Goal: Transaction & Acquisition: Download file/media

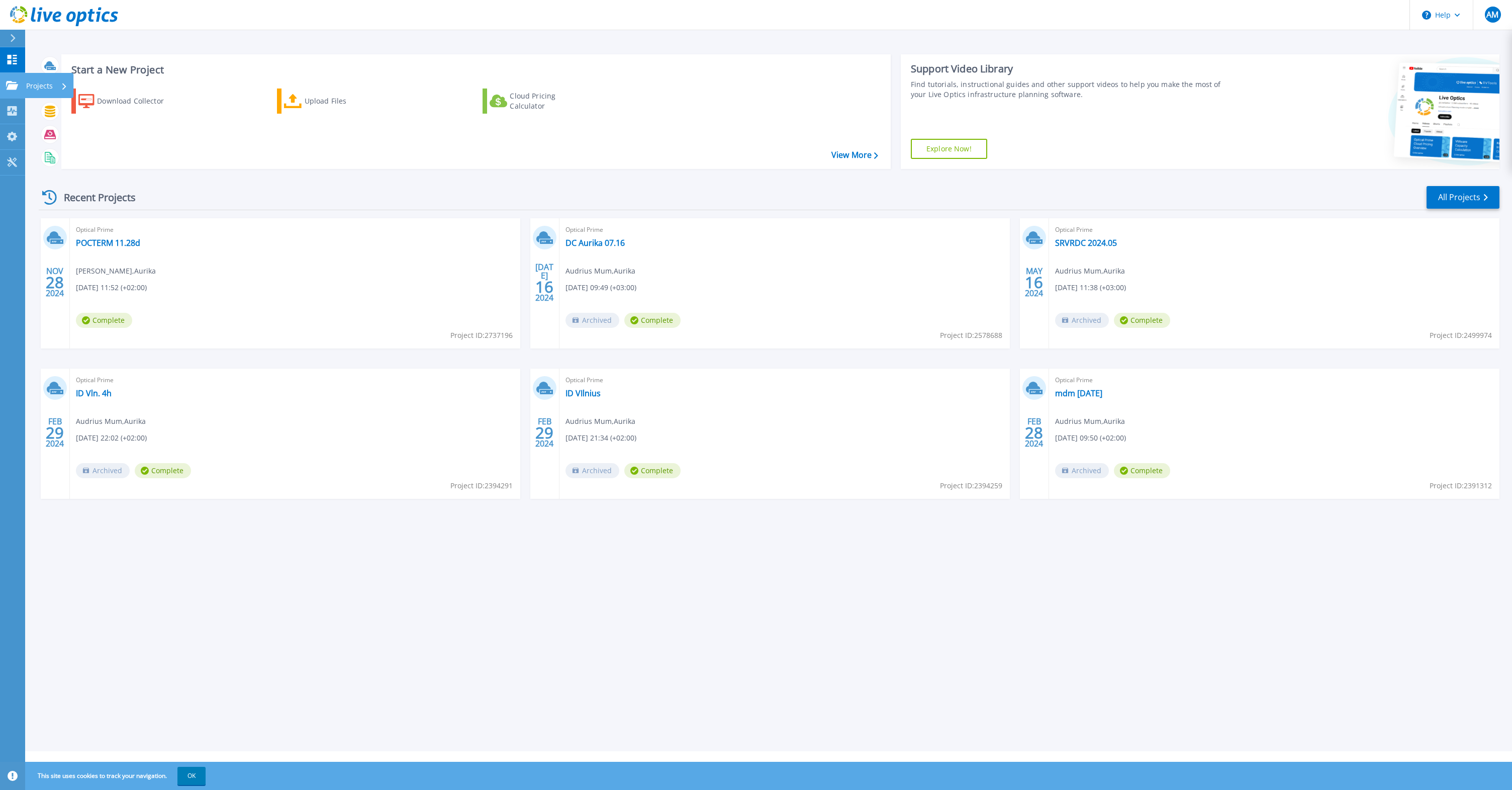
click at [44, 84] on p "Projects" at bounding box center [40, 85] width 27 height 26
click at [267, 641] on div "Start a New Project Download Collector Upload Files Cloud Pricing Calculator Vi…" at bounding box center [769, 375] width 1487 height 751
click at [1437, 140] on icon at bounding box center [1468, 112] width 152 height 102
click at [1441, 195] on link "All Projects" at bounding box center [1462, 196] width 73 height 22
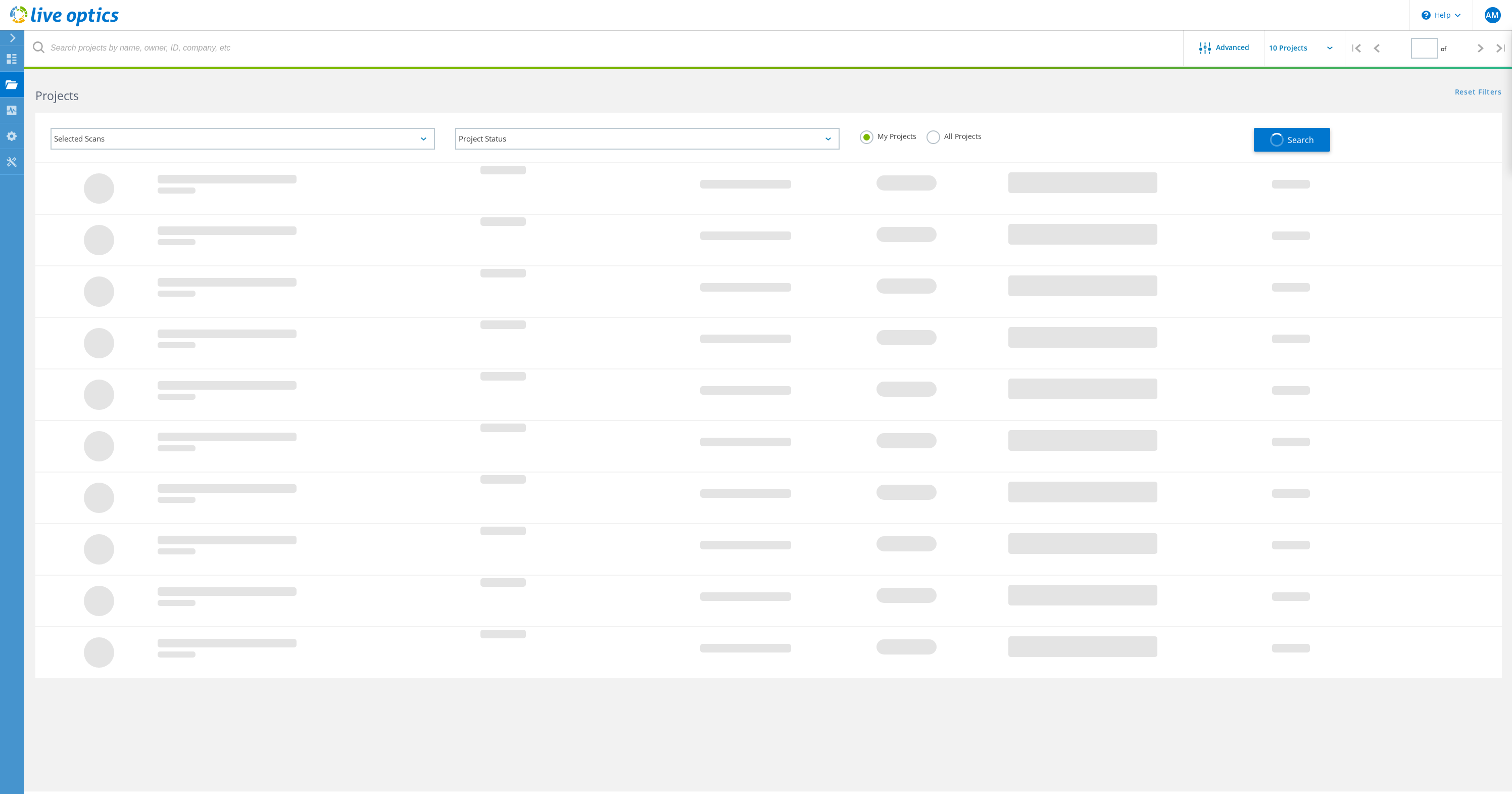
type input "1"
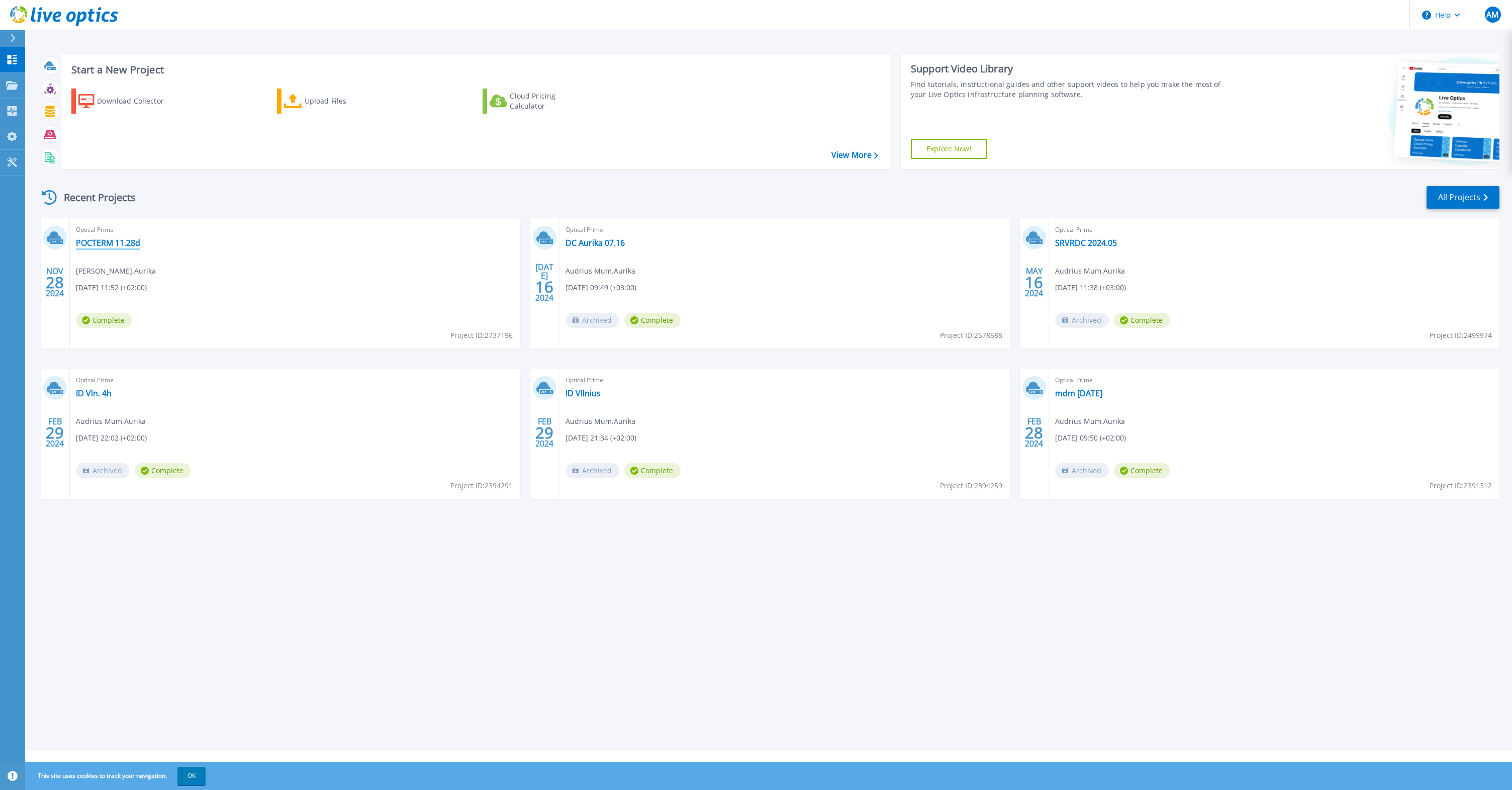
click at [96, 243] on link "POCTERM 11.28d" at bounding box center [107, 243] width 65 height 10
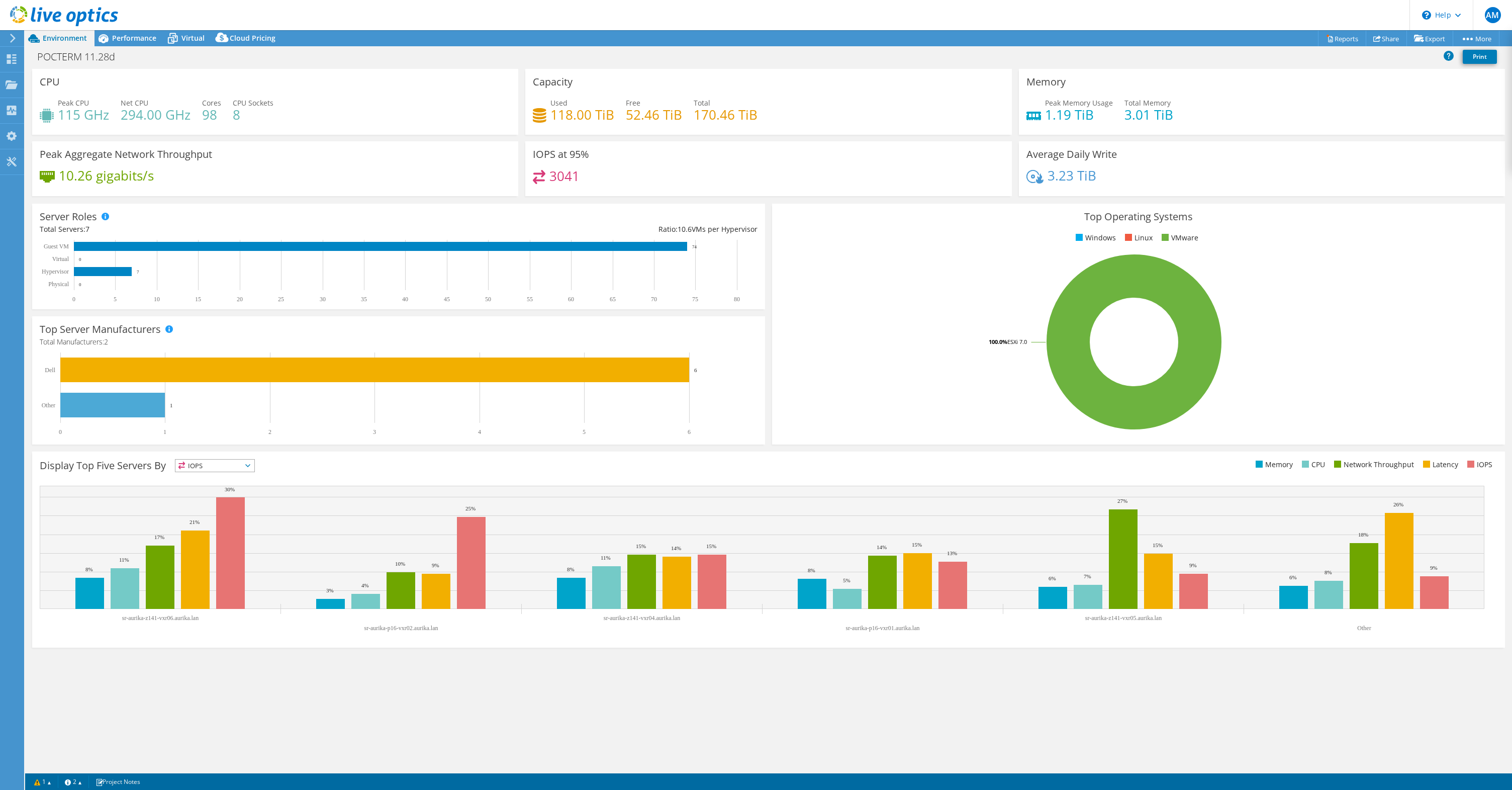
select select "EUFrankfurt"
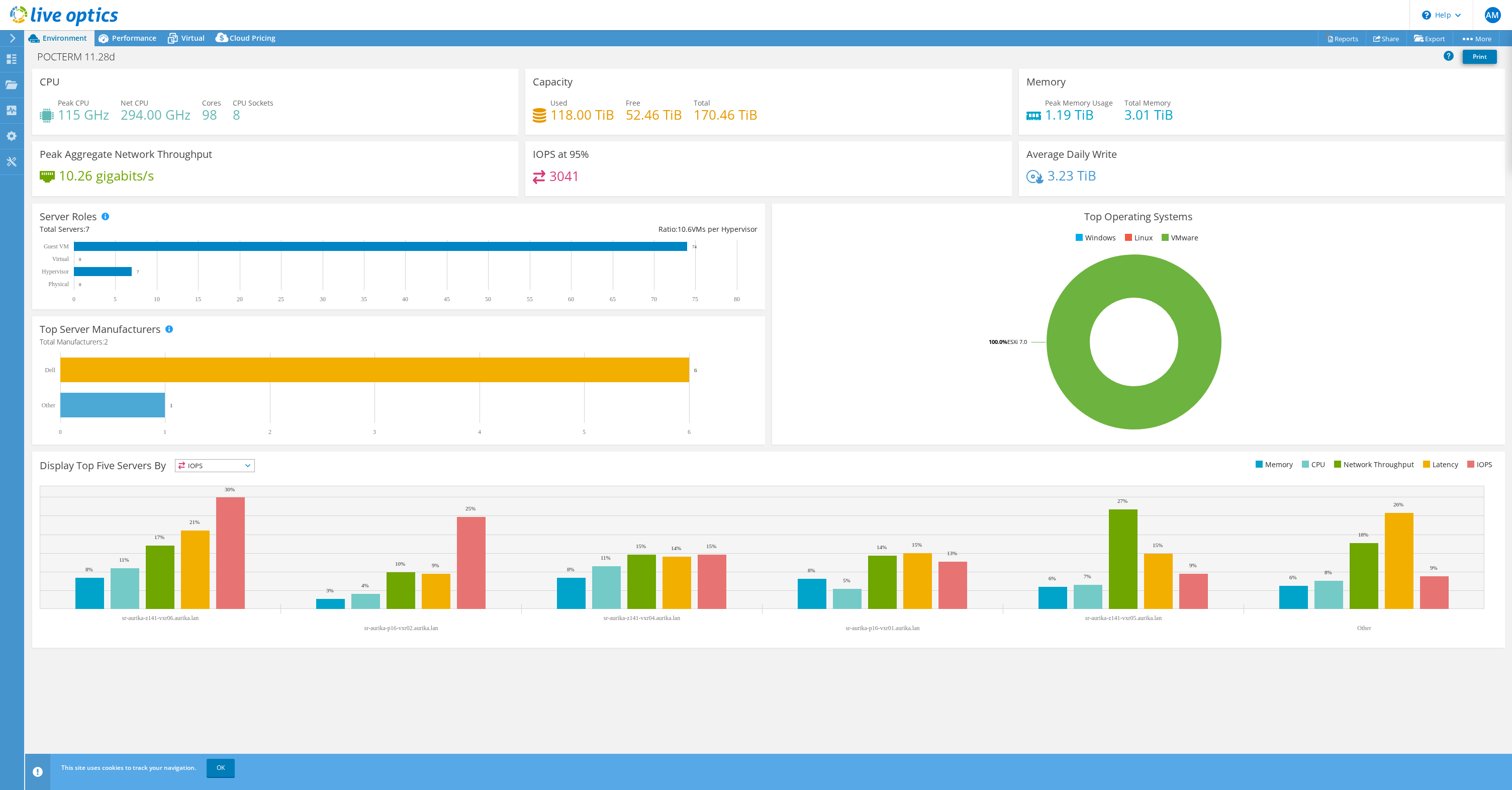
select select "EUFrankfurt"
click at [129, 37] on span "Performance" at bounding box center [134, 38] width 44 height 10
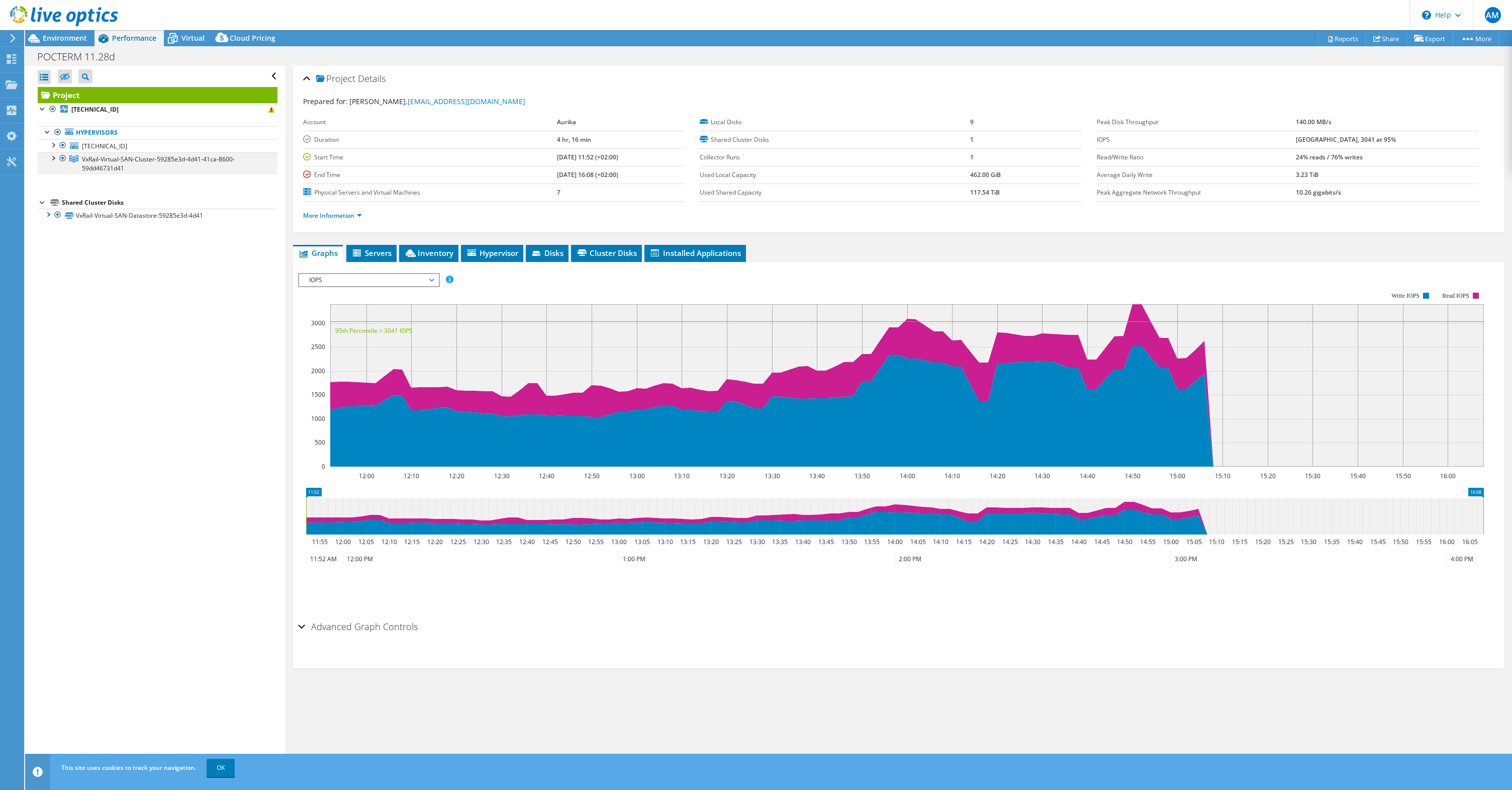
click at [53, 160] on div at bounding box center [52, 157] width 10 height 10
click at [64, 193] on div at bounding box center [68, 193] width 10 height 12
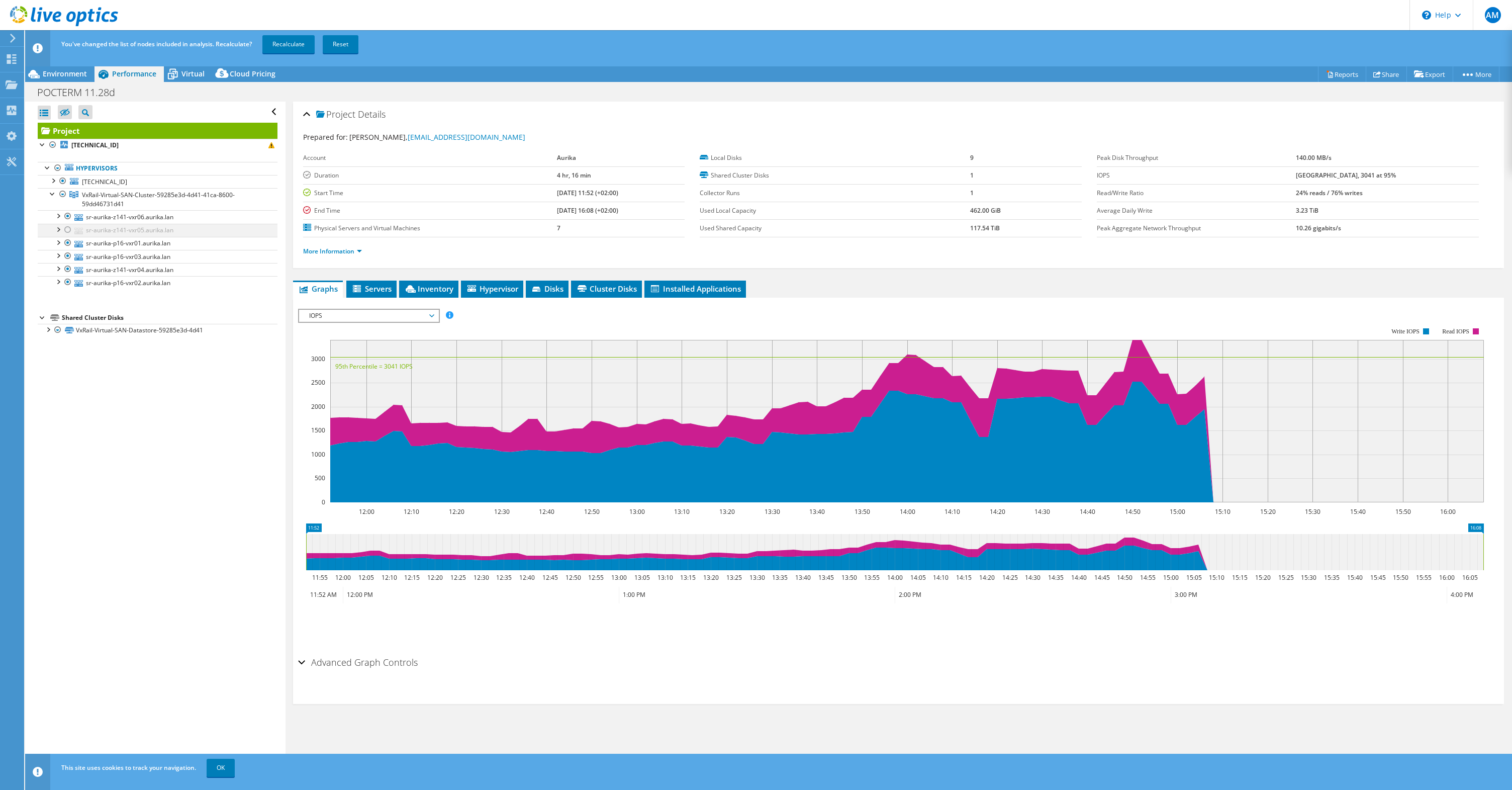
click at [60, 229] on div at bounding box center [58, 228] width 10 height 10
click at [57, 296] on div at bounding box center [58, 294] width 10 height 10
click at [371, 286] on span "Servers" at bounding box center [371, 288] width 41 height 10
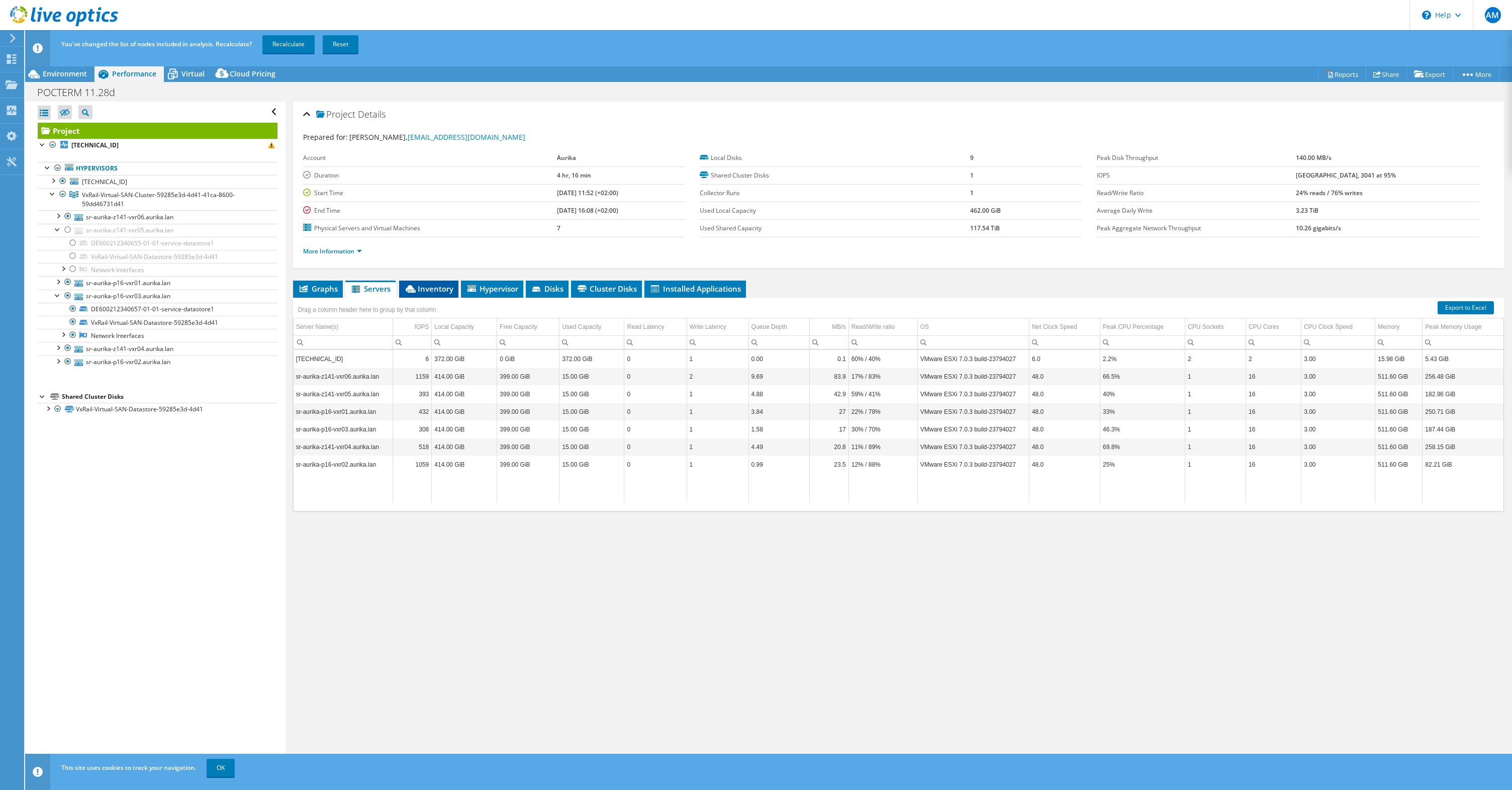
click at [435, 284] on span "Inventory" at bounding box center [428, 288] width 49 height 10
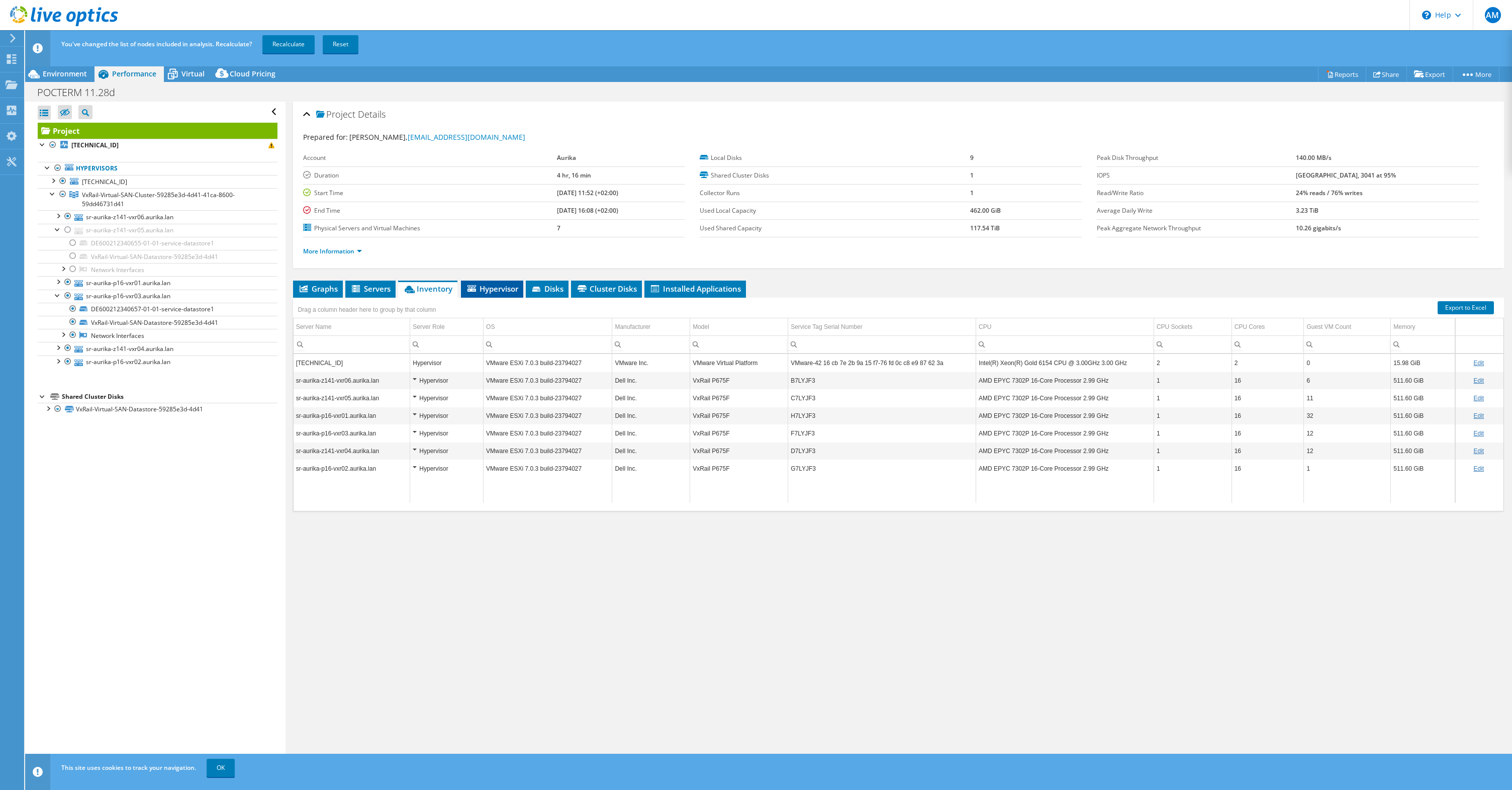
click at [504, 289] on span "Hypervisor" at bounding box center [492, 288] width 52 height 10
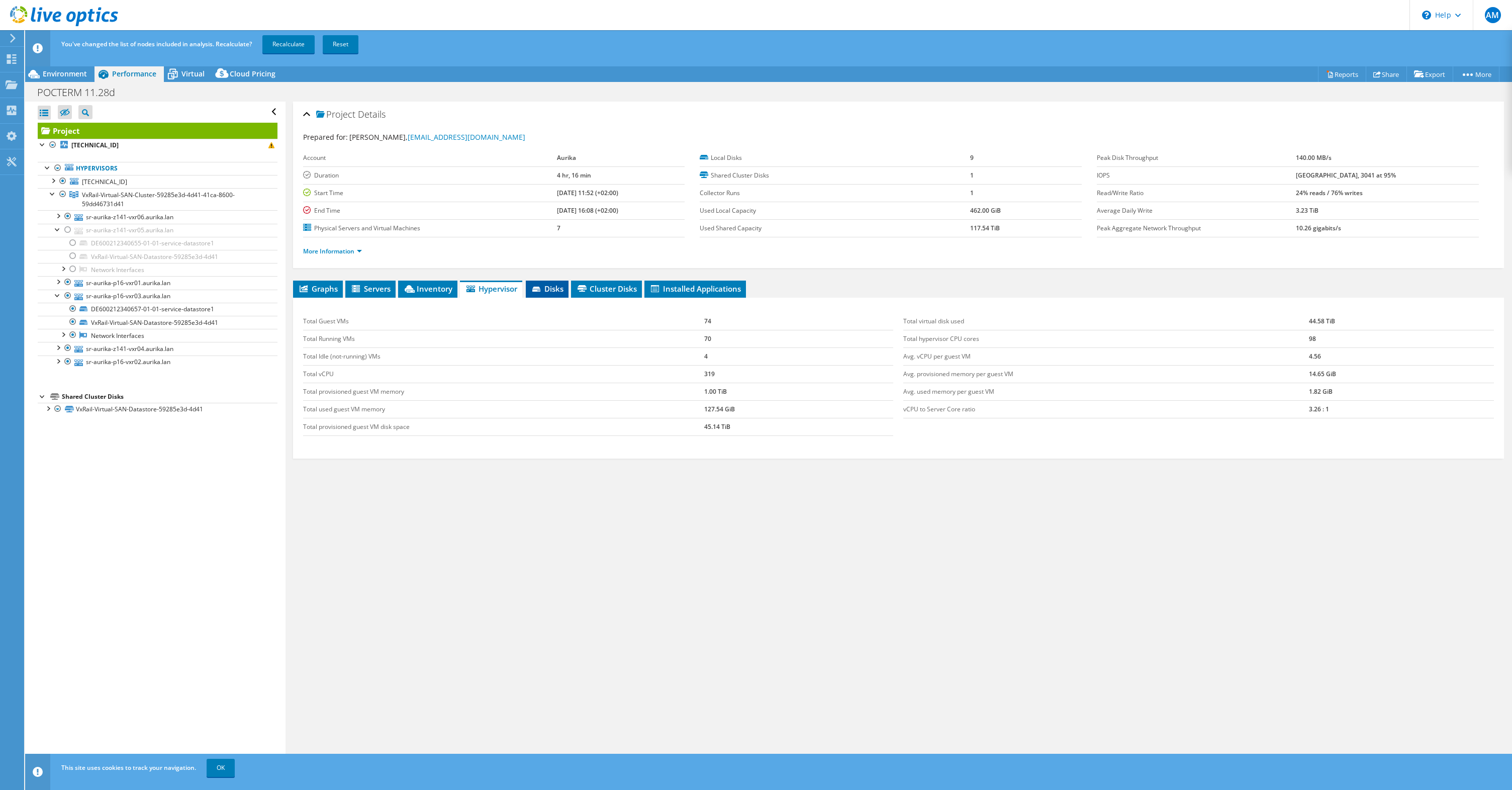
click at [553, 290] on span "Disks" at bounding box center [547, 288] width 33 height 10
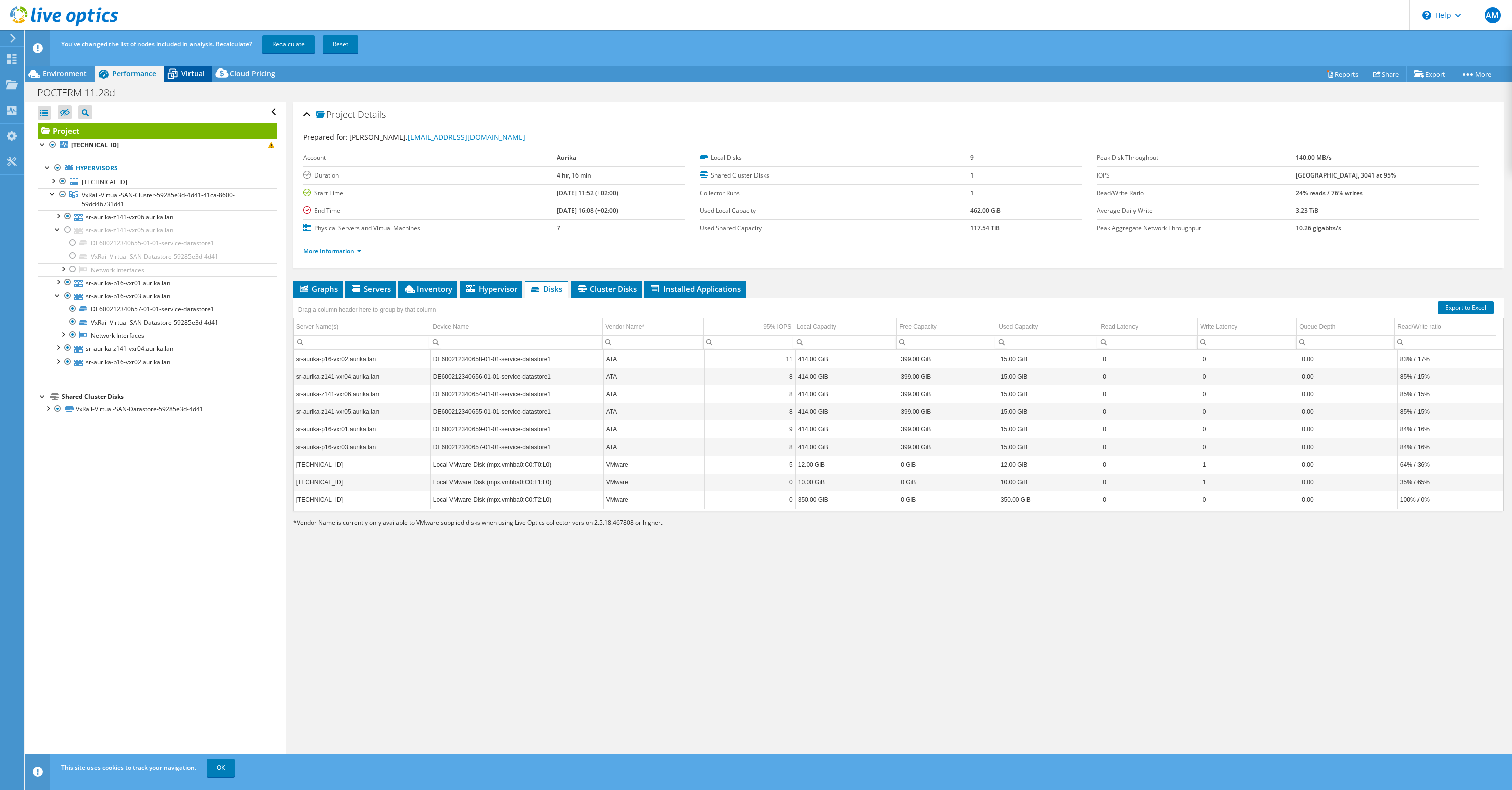
click at [194, 75] on span "Virtual" at bounding box center [193, 73] width 23 height 10
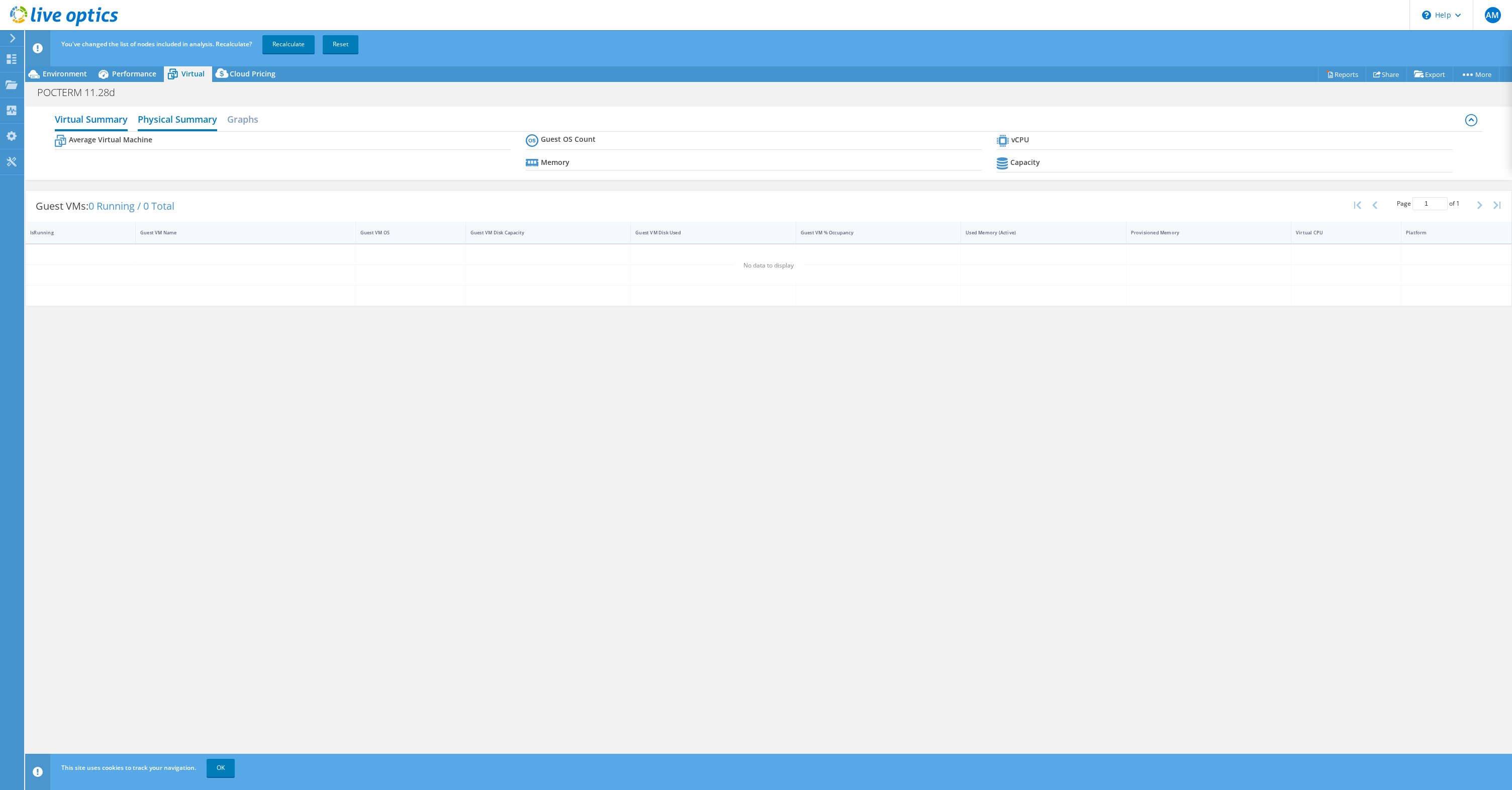
click at [168, 119] on h2 "Physical Summary" at bounding box center [177, 120] width 79 height 22
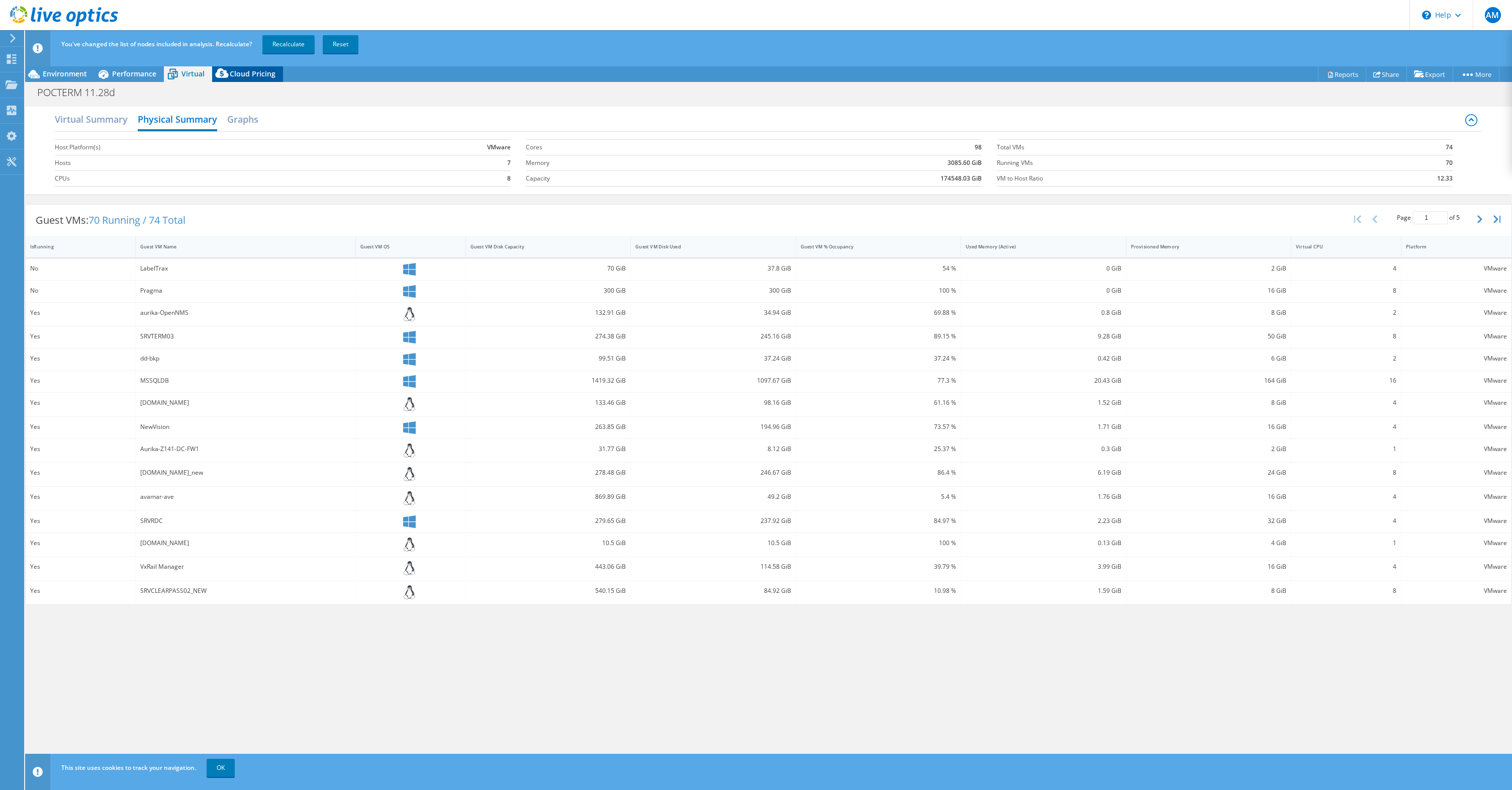
click at [241, 77] on span "Cloud Pricing" at bounding box center [252, 73] width 45 height 10
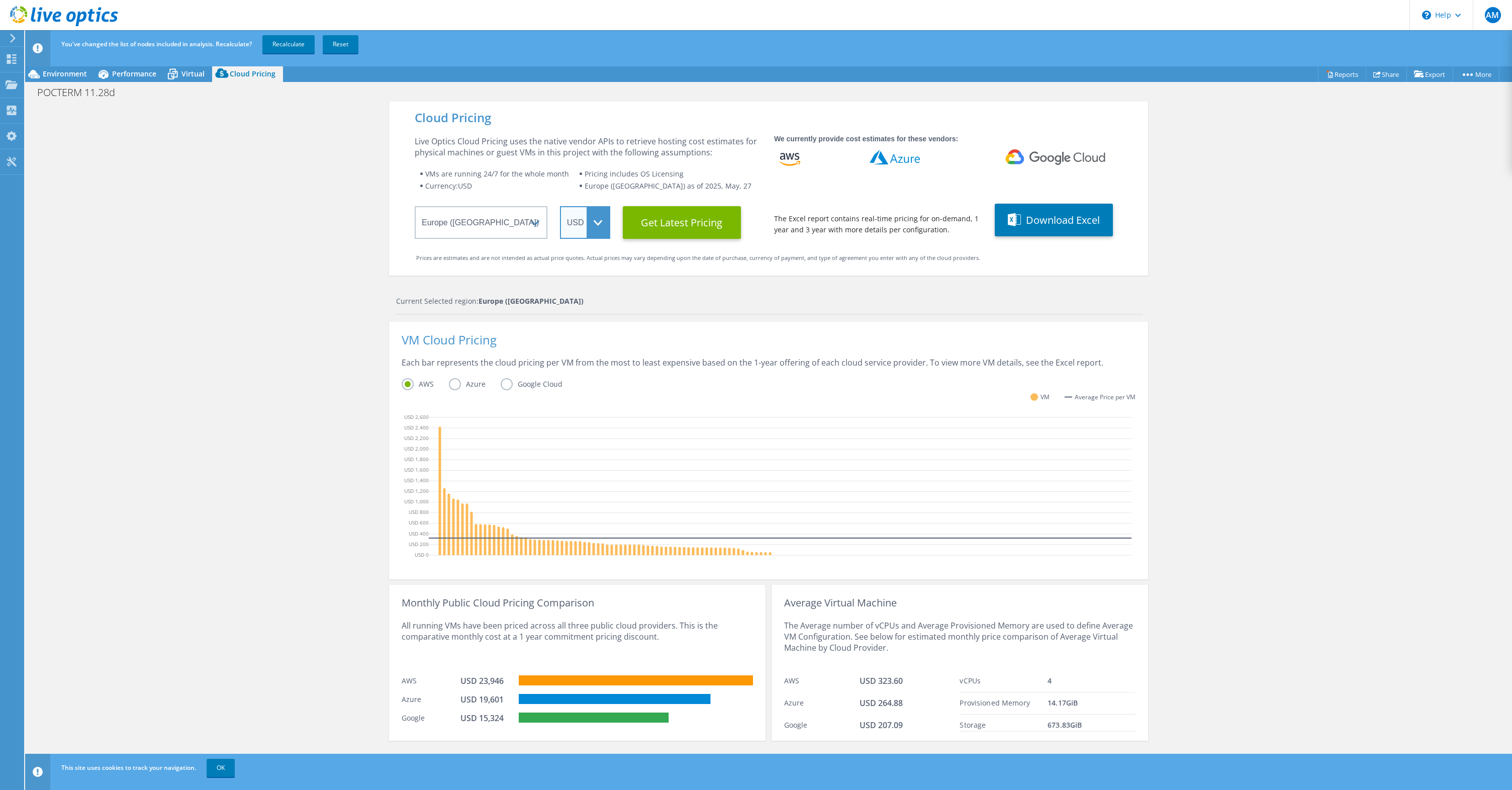
click at [594, 210] on select "ARS AUD BRL CAD CHF CLP CNY DKK EUR GBP HKD HUF INR JPY MXN MYR NOK NZD PEN SEK…" at bounding box center [585, 222] width 50 height 33
select select "EUR"
click at [560, 206] on select "ARS AUD BRL CAD CHF CLP CNY DKK EUR GBP HKD HUF INR JPY MXN MYR NOK NZD PEN SEK…" at bounding box center [585, 222] width 50 height 33
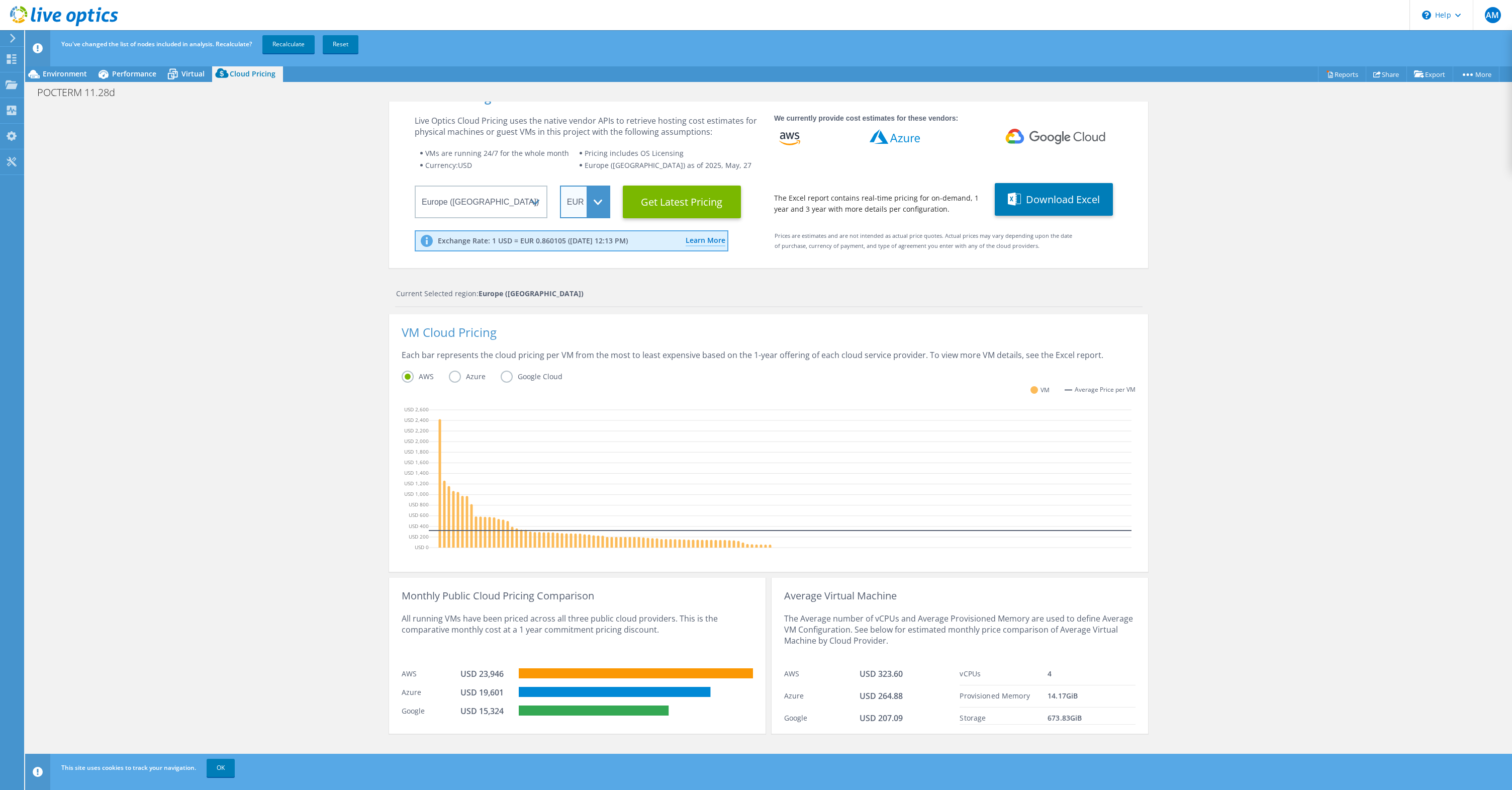
scroll to position [16, 0]
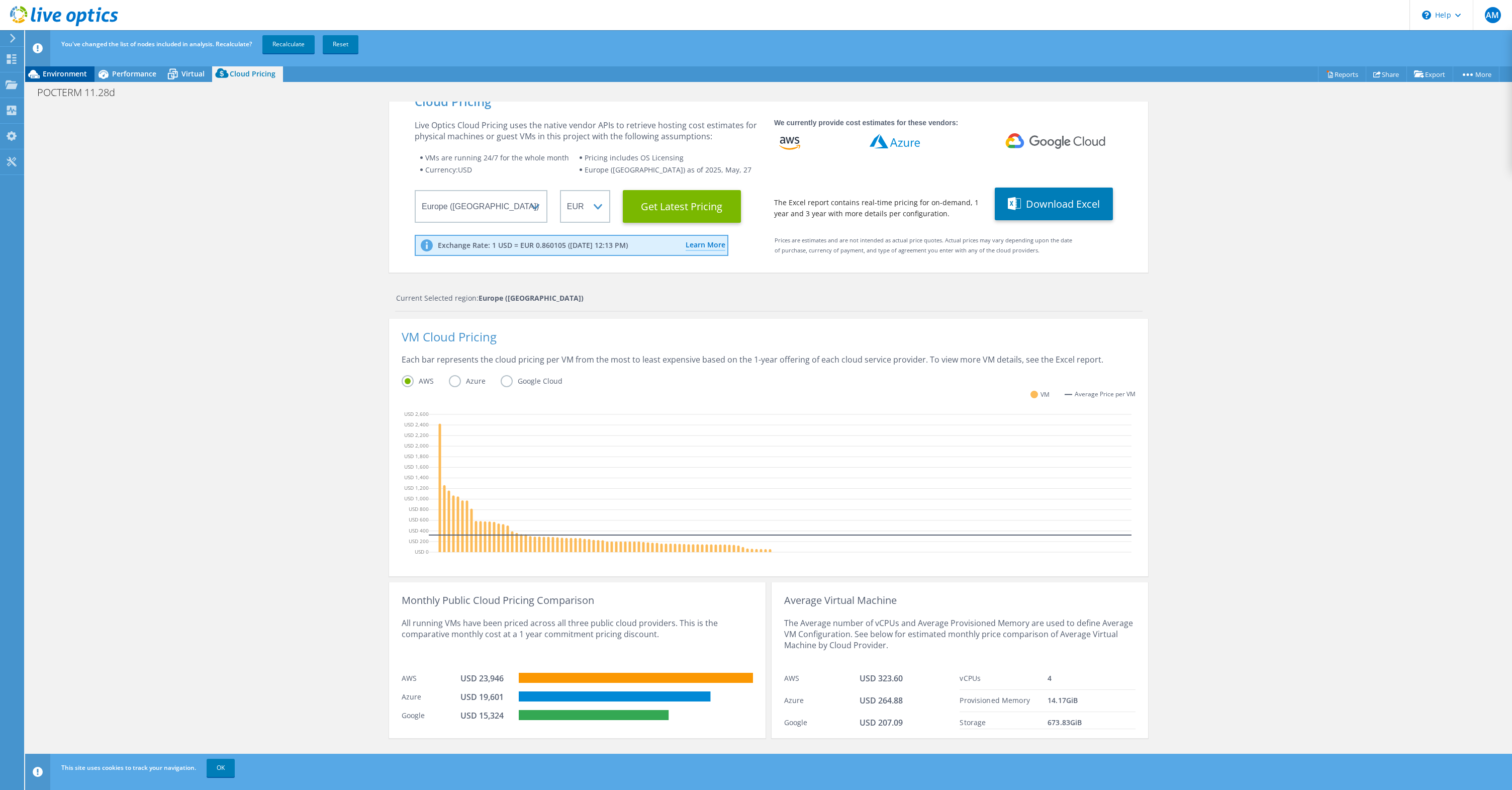
click at [51, 80] on div "Environment" at bounding box center [60, 73] width 70 height 16
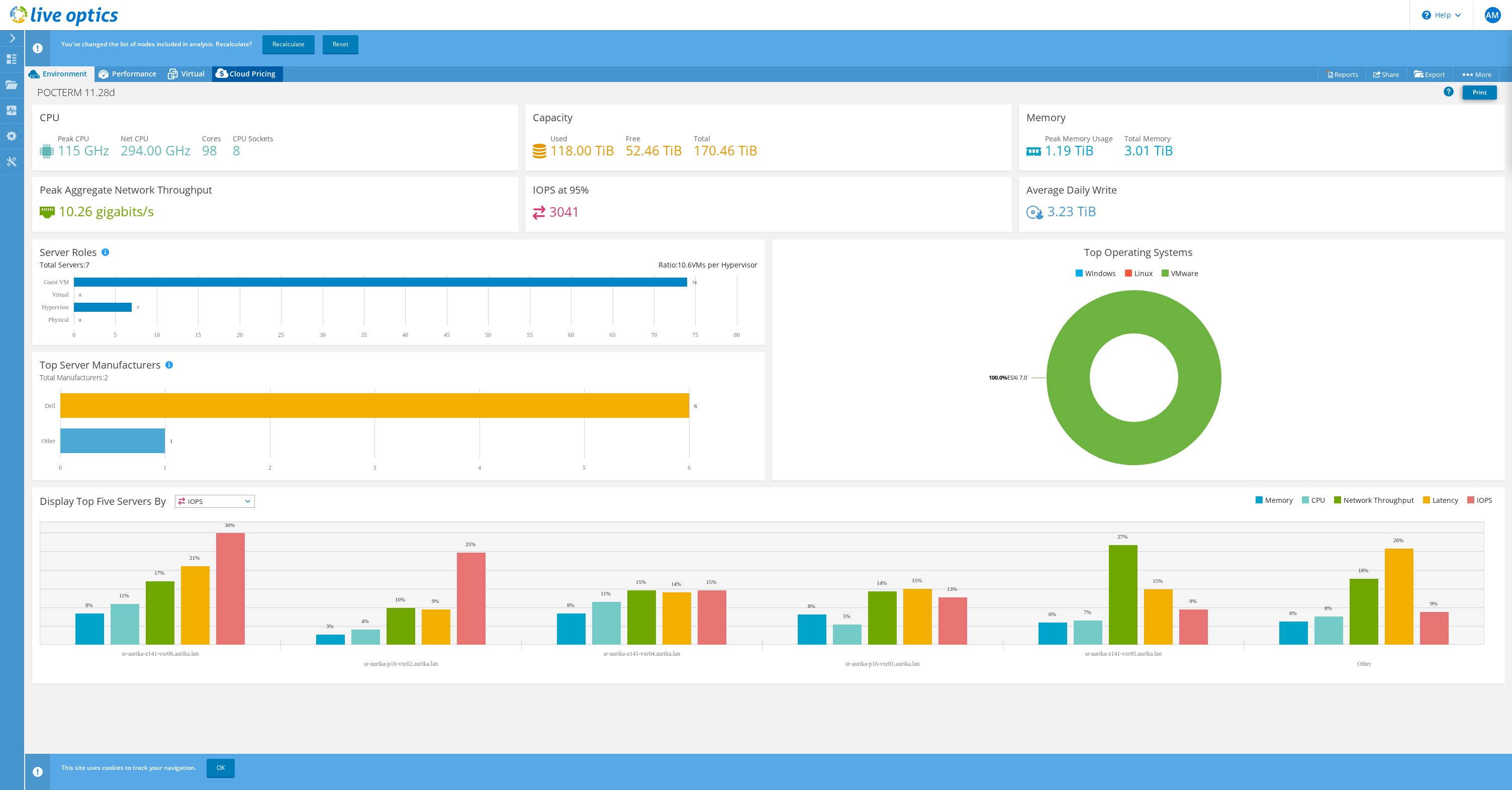
click at [227, 74] on icon at bounding box center [221, 75] width 20 height 20
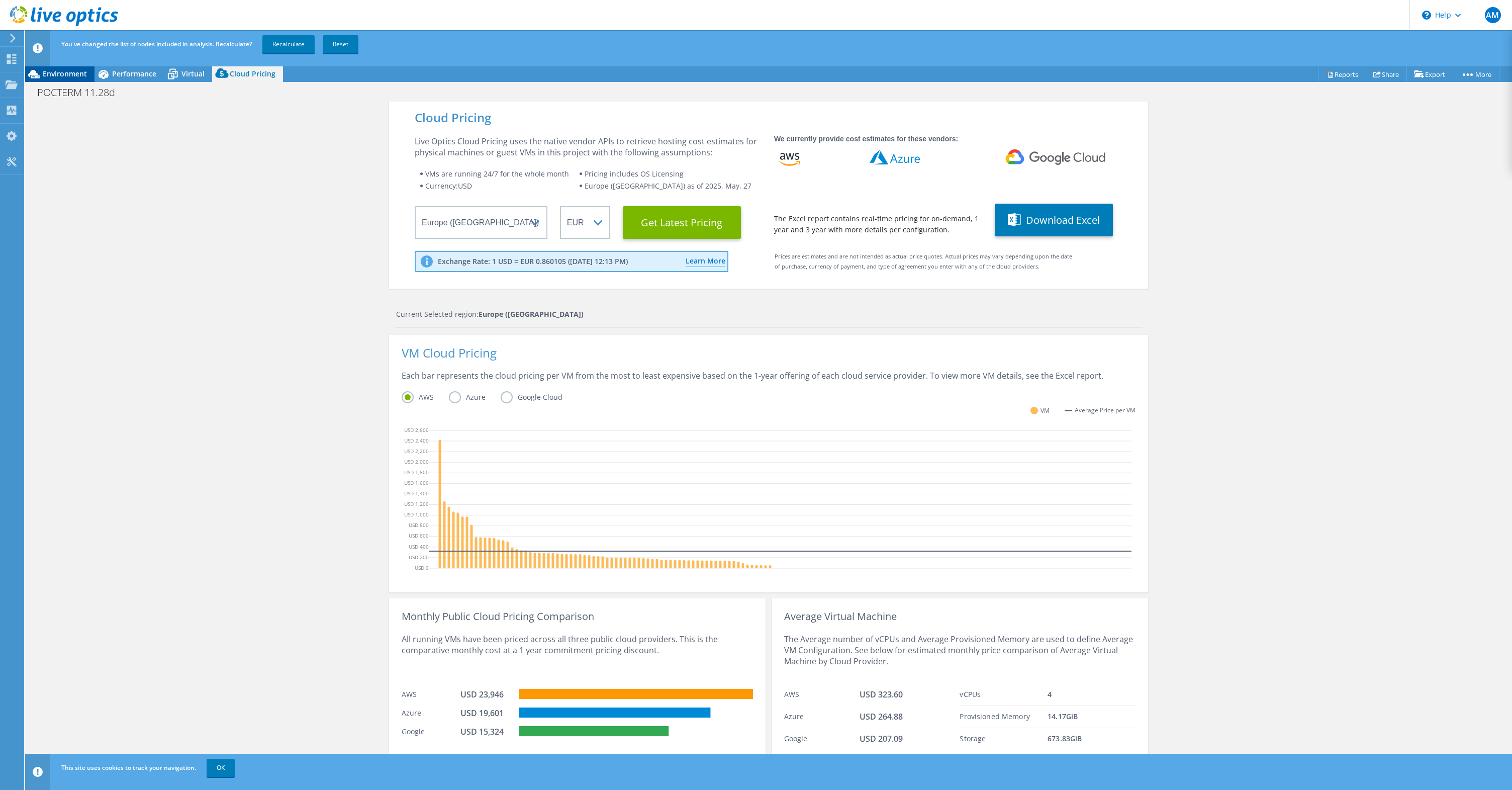
click at [70, 73] on span "Environment" at bounding box center [65, 73] width 44 height 10
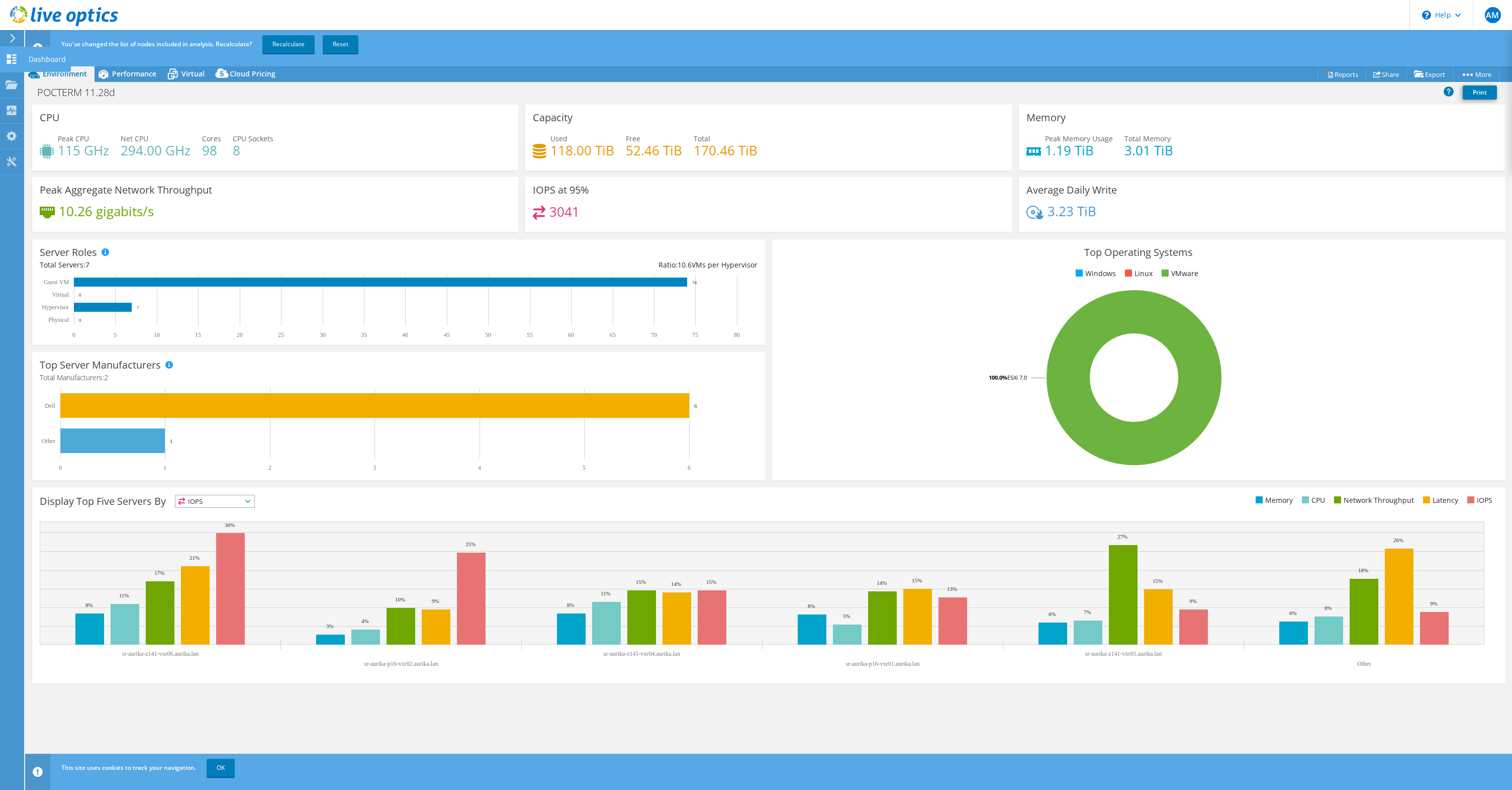
click at [11, 56] on use at bounding box center [12, 59] width 10 height 10
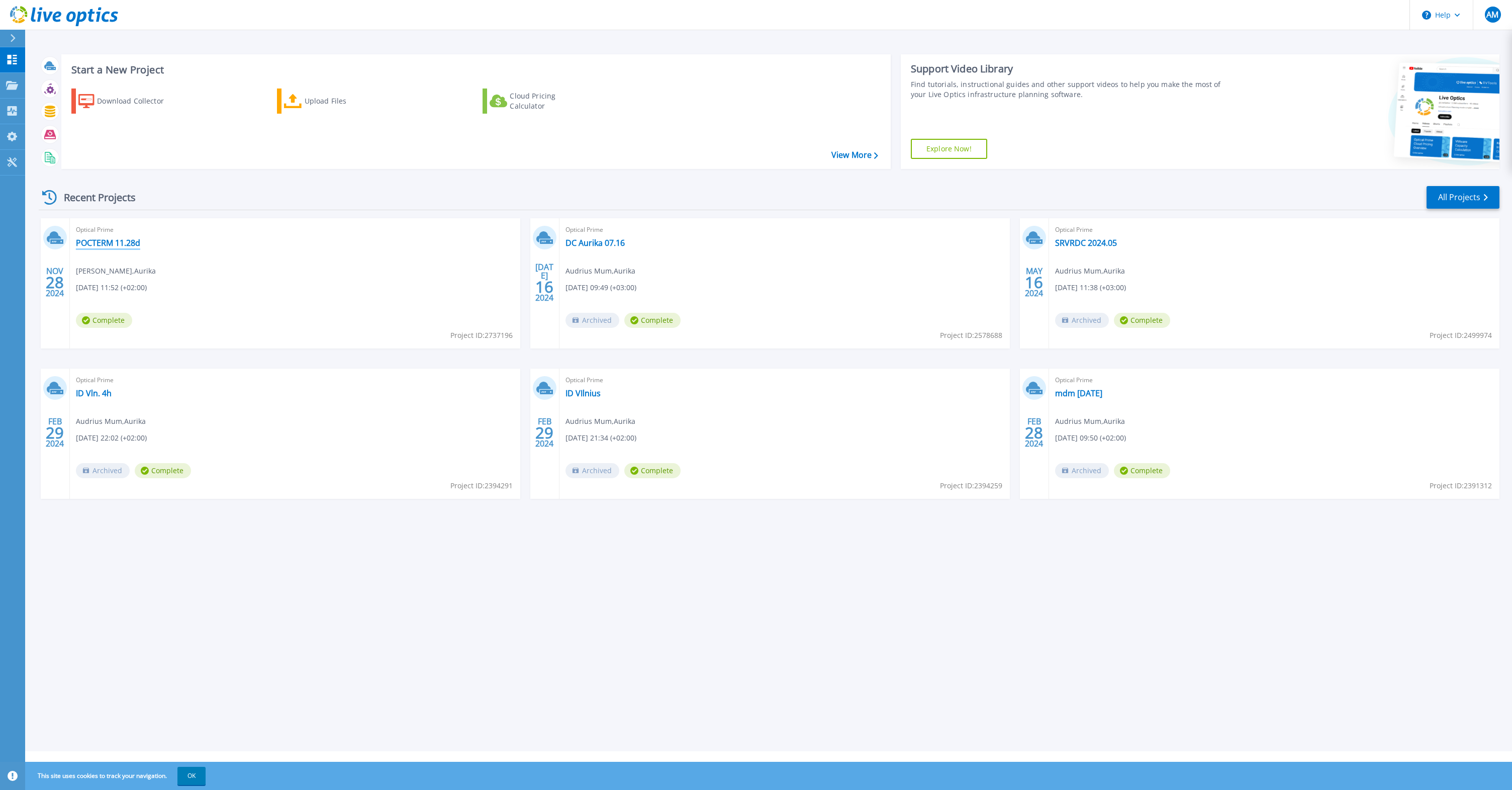
click at [107, 240] on link "POCTERM 11.28d" at bounding box center [107, 243] width 65 height 10
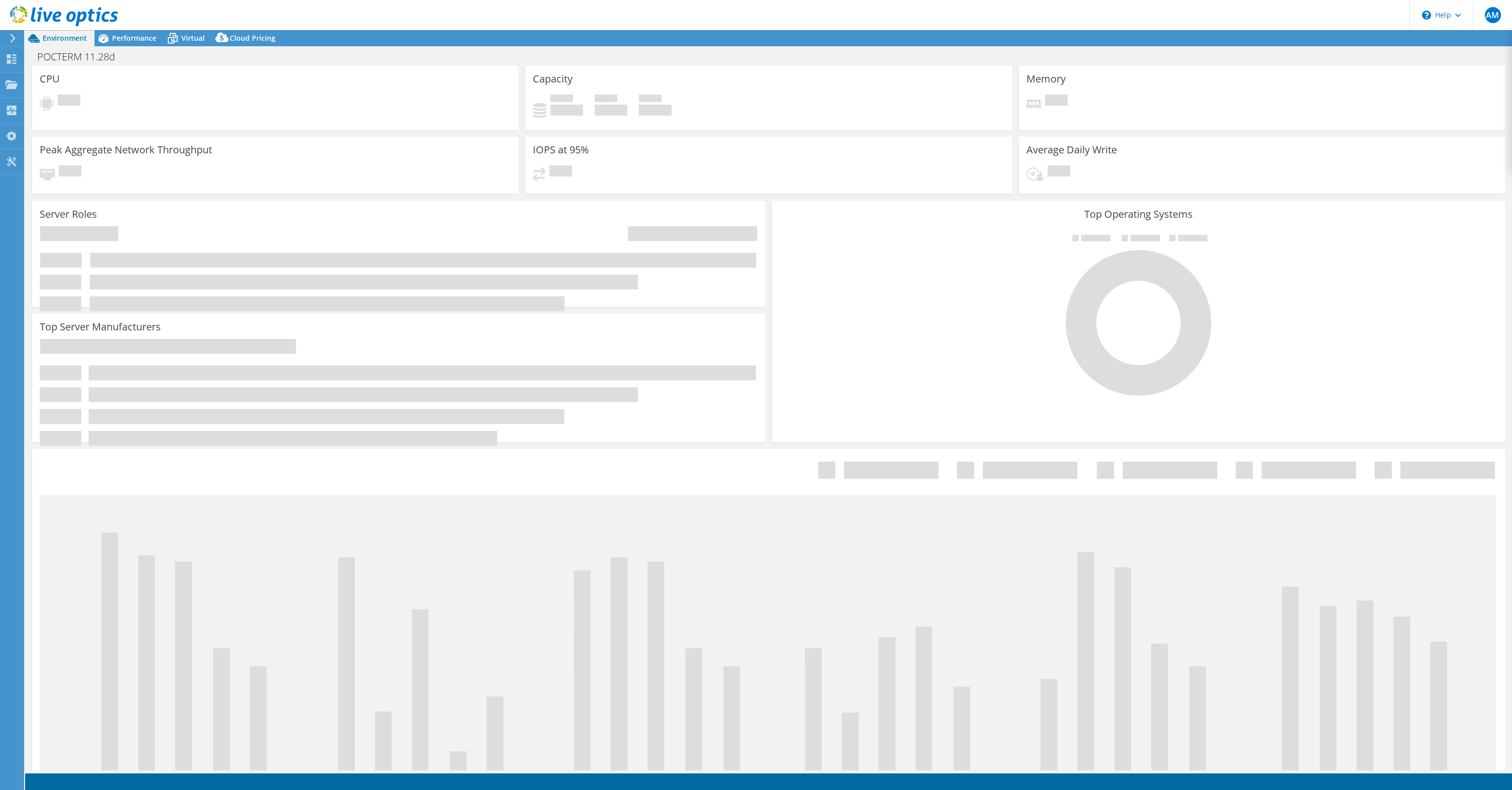
select select "EUFrankfurt"
select select "USD"
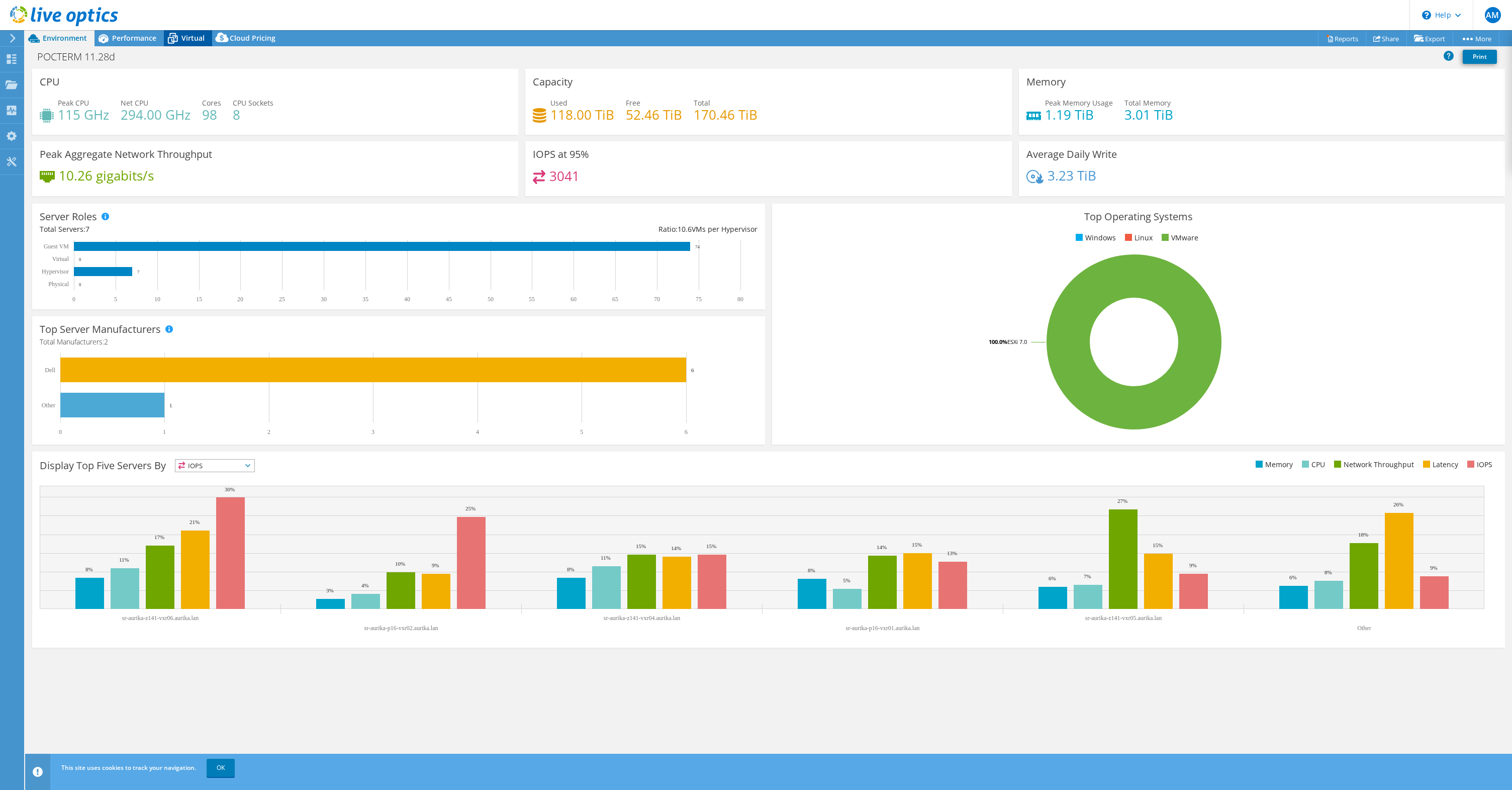
click at [198, 41] on span "Virtual" at bounding box center [193, 38] width 23 height 10
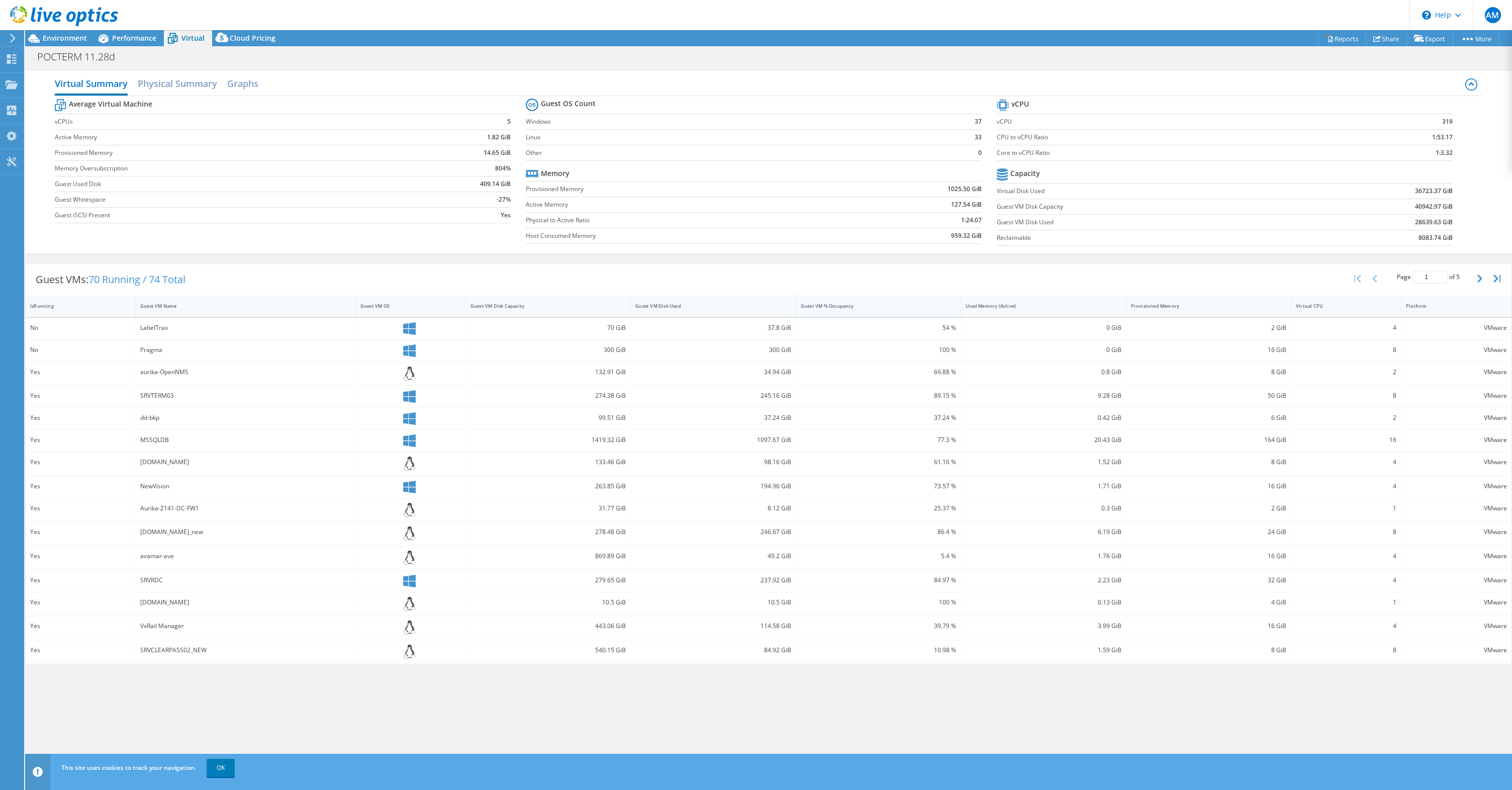
click at [816, 302] on div "Guest VM % Occupancy" at bounding box center [871, 306] width 152 height 15
drag, startPoint x: 130, startPoint y: 329, endPoint x: 880, endPoint y: 334, distance: 750.0
click at [880, 334] on div "Yes sr-aurika-z141-bckpproxy1 342.96 GiB 122.08 GiB 581.35 % 0.06 GiB 4 GiB 4 V…" at bounding box center [769, 330] width 1485 height 23
click at [993, 333] on div "0.06 GiB" at bounding box center [1042, 327] width 156 height 11
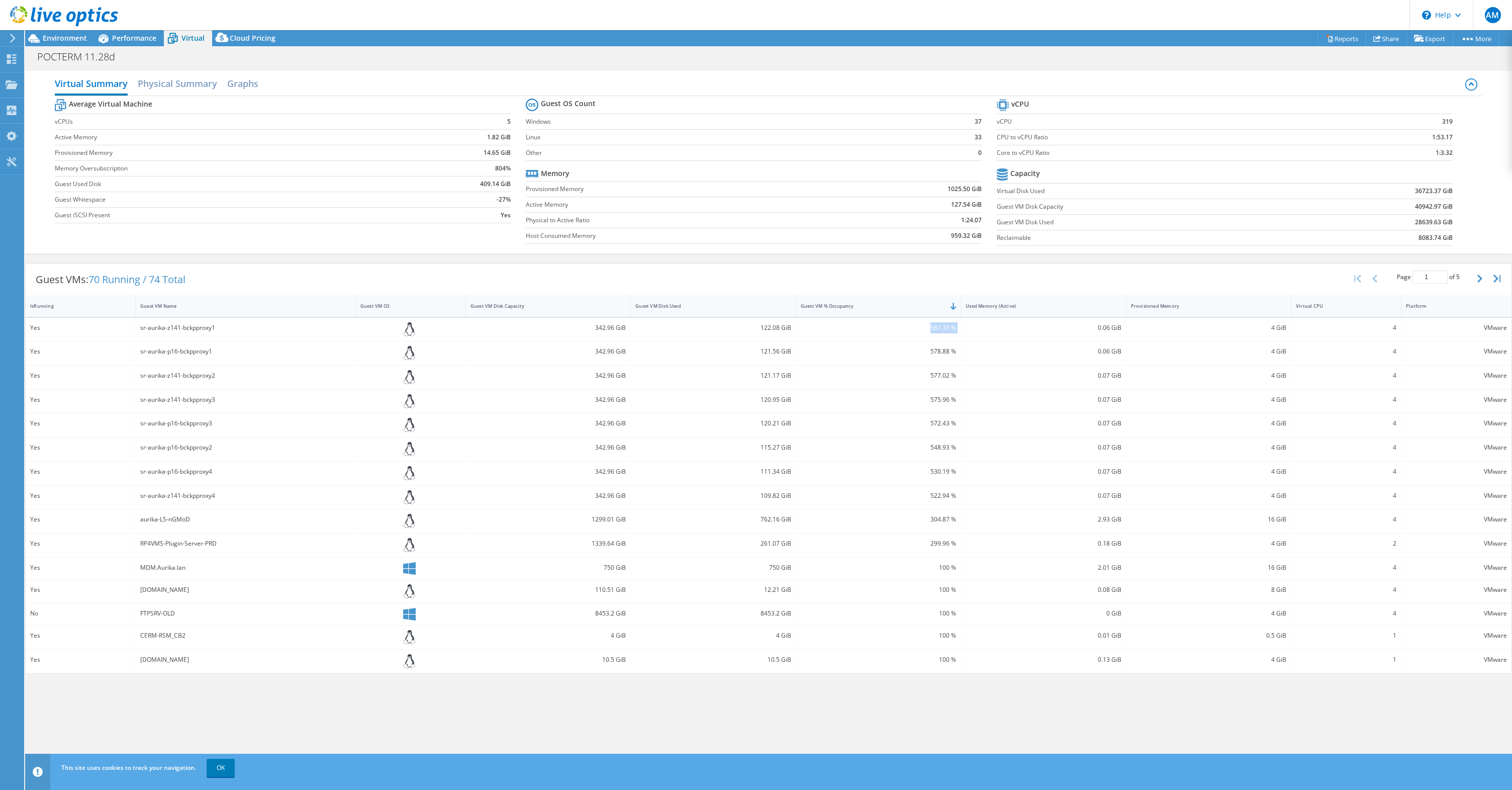
drag, startPoint x: 922, startPoint y: 327, endPoint x: 974, endPoint y: 327, distance: 52.0
click at [974, 327] on div "Yes sr-aurika-z141-bckpproxy1 342.96 GiB 122.08 GiB 581.35 % 0.06 GiB 4 GiB 4 V…" at bounding box center [769, 330] width 1485 height 23
click at [188, 84] on h2 "Physical Summary" at bounding box center [177, 84] width 79 height 22
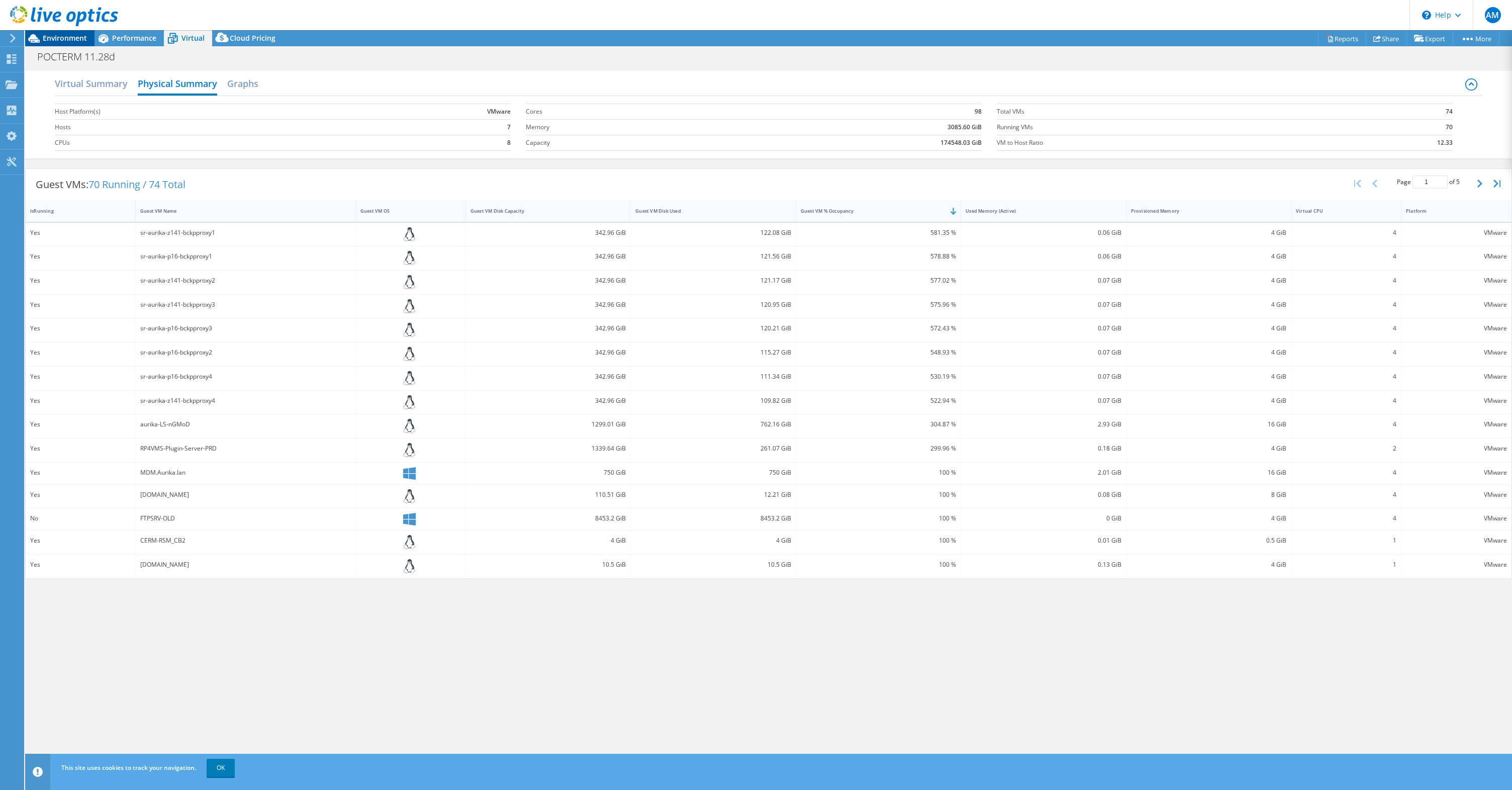
click at [73, 42] on span "Environment" at bounding box center [65, 38] width 44 height 10
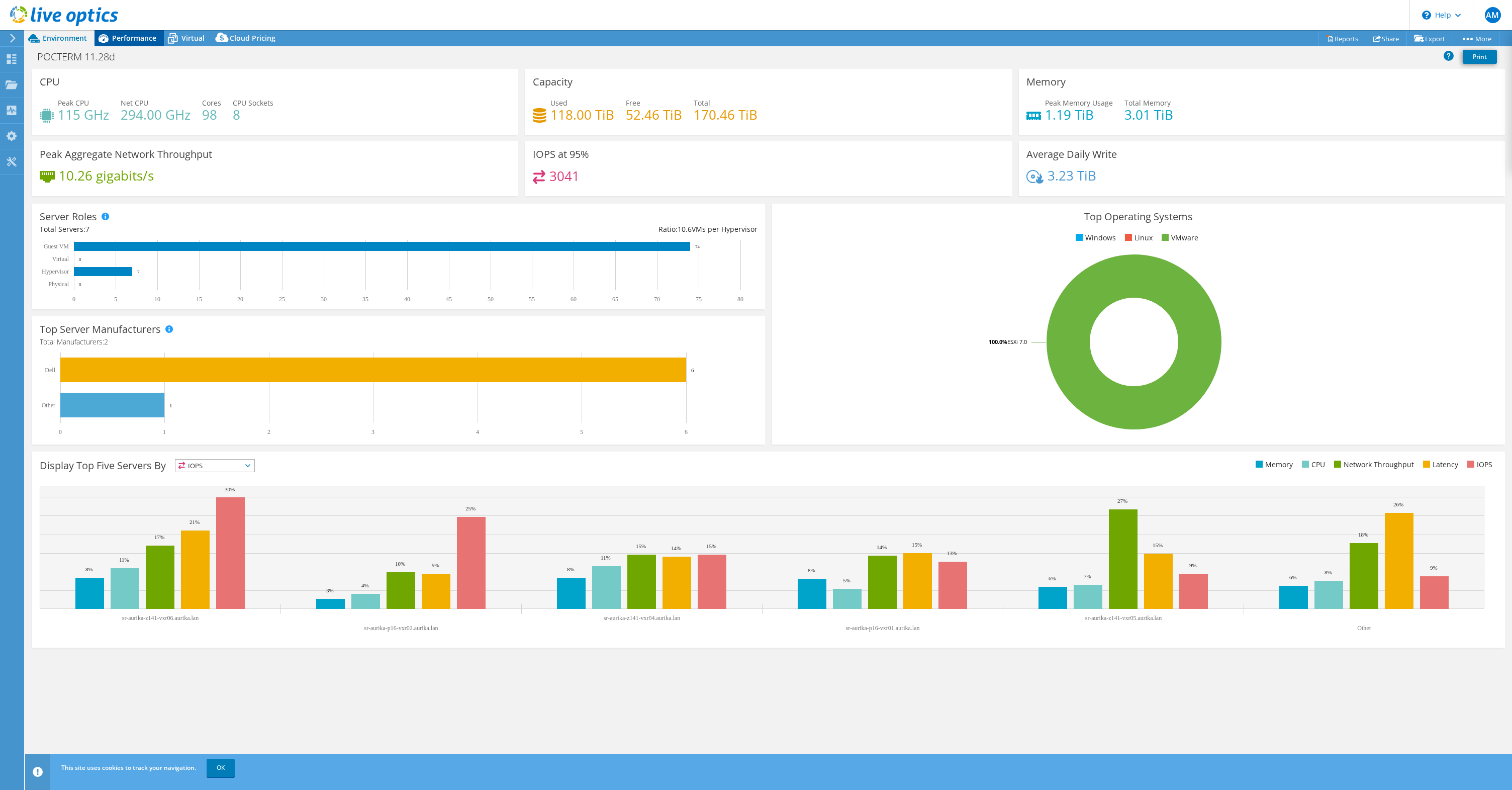
click at [150, 37] on span "Performance" at bounding box center [134, 38] width 44 height 10
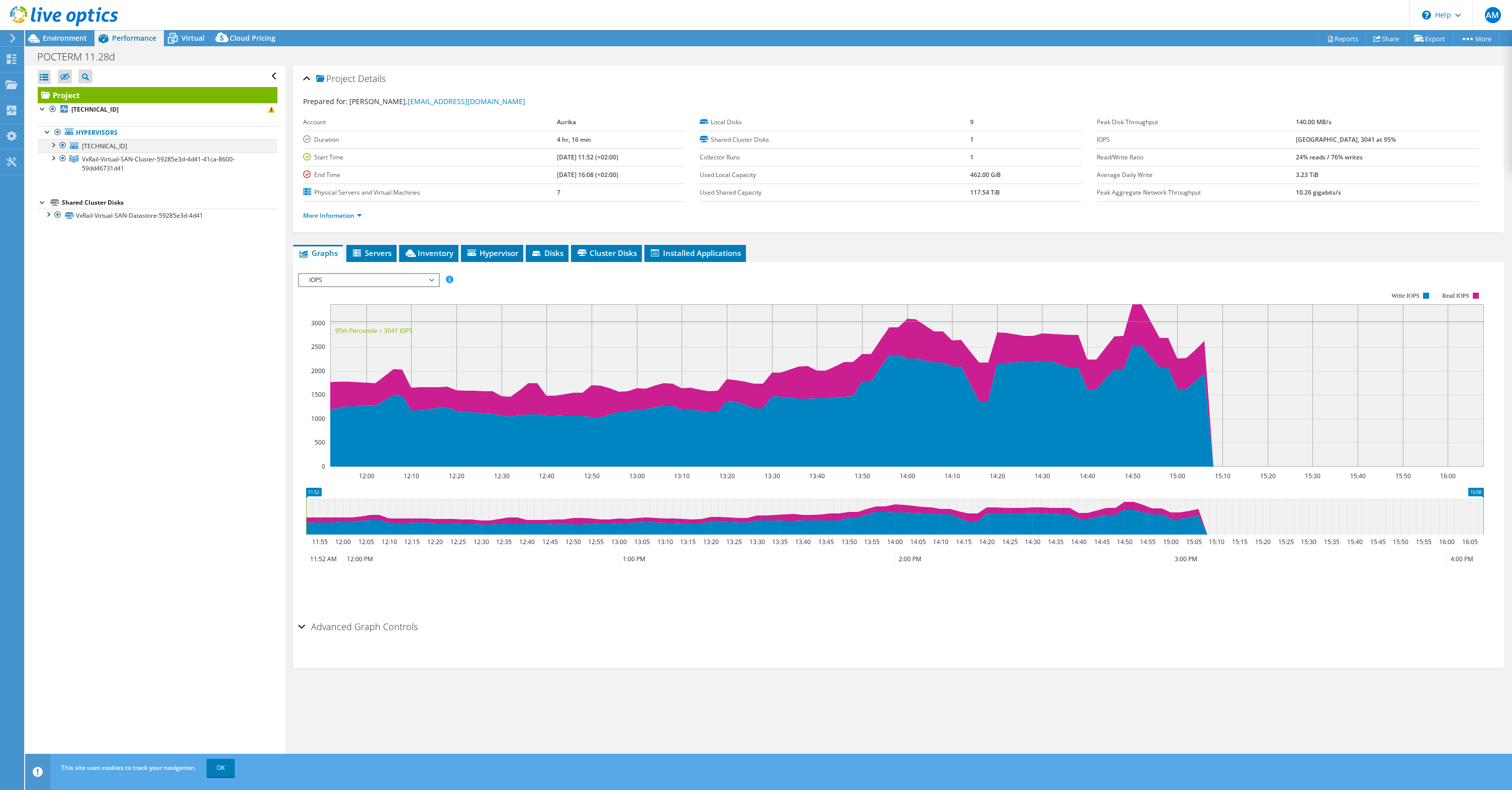
click at [54, 143] on div at bounding box center [52, 144] width 10 height 10
click at [47, 269] on div at bounding box center [47, 266] width 10 height 10
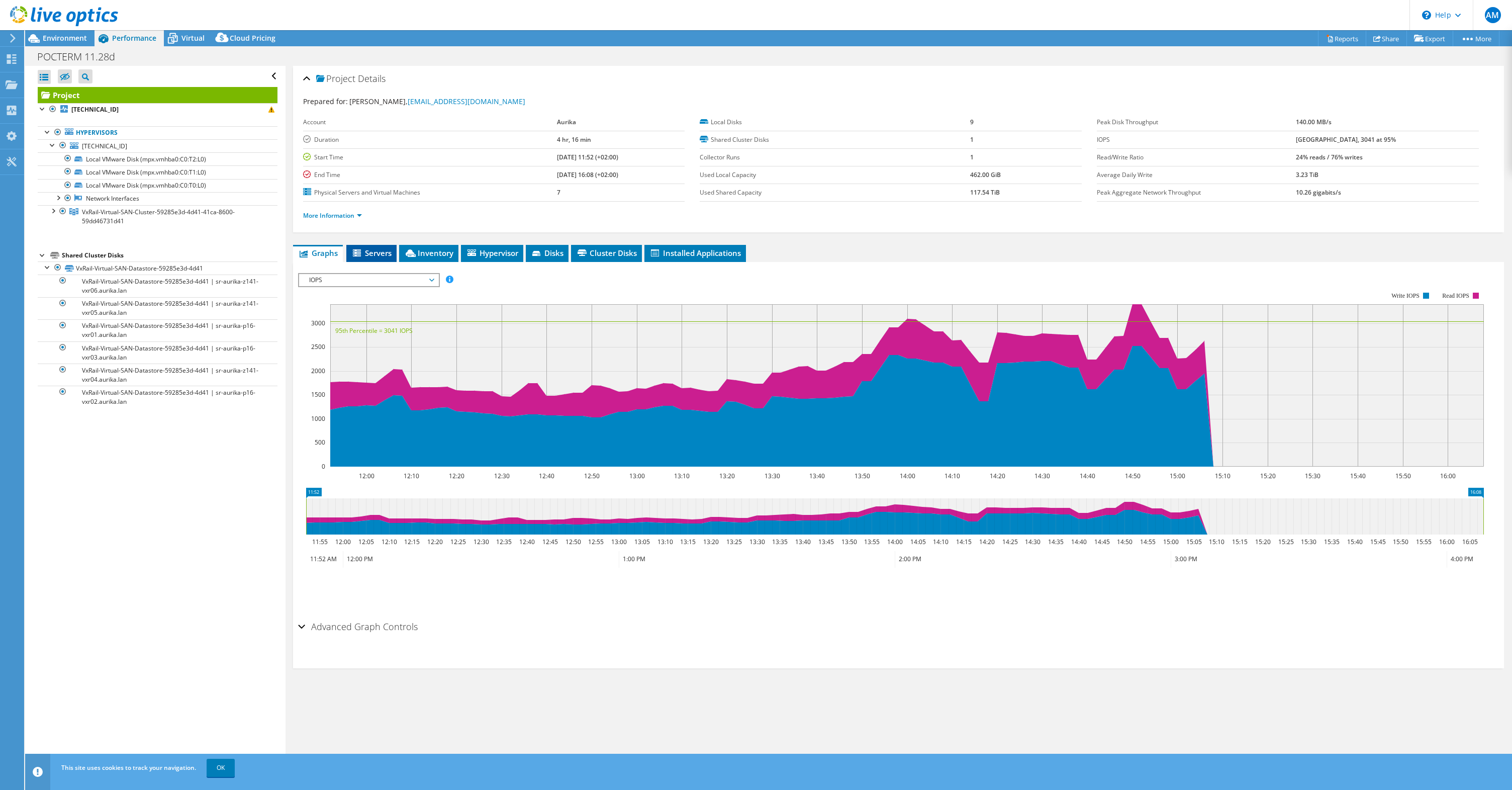
click at [370, 253] on span "Servers" at bounding box center [371, 252] width 41 height 10
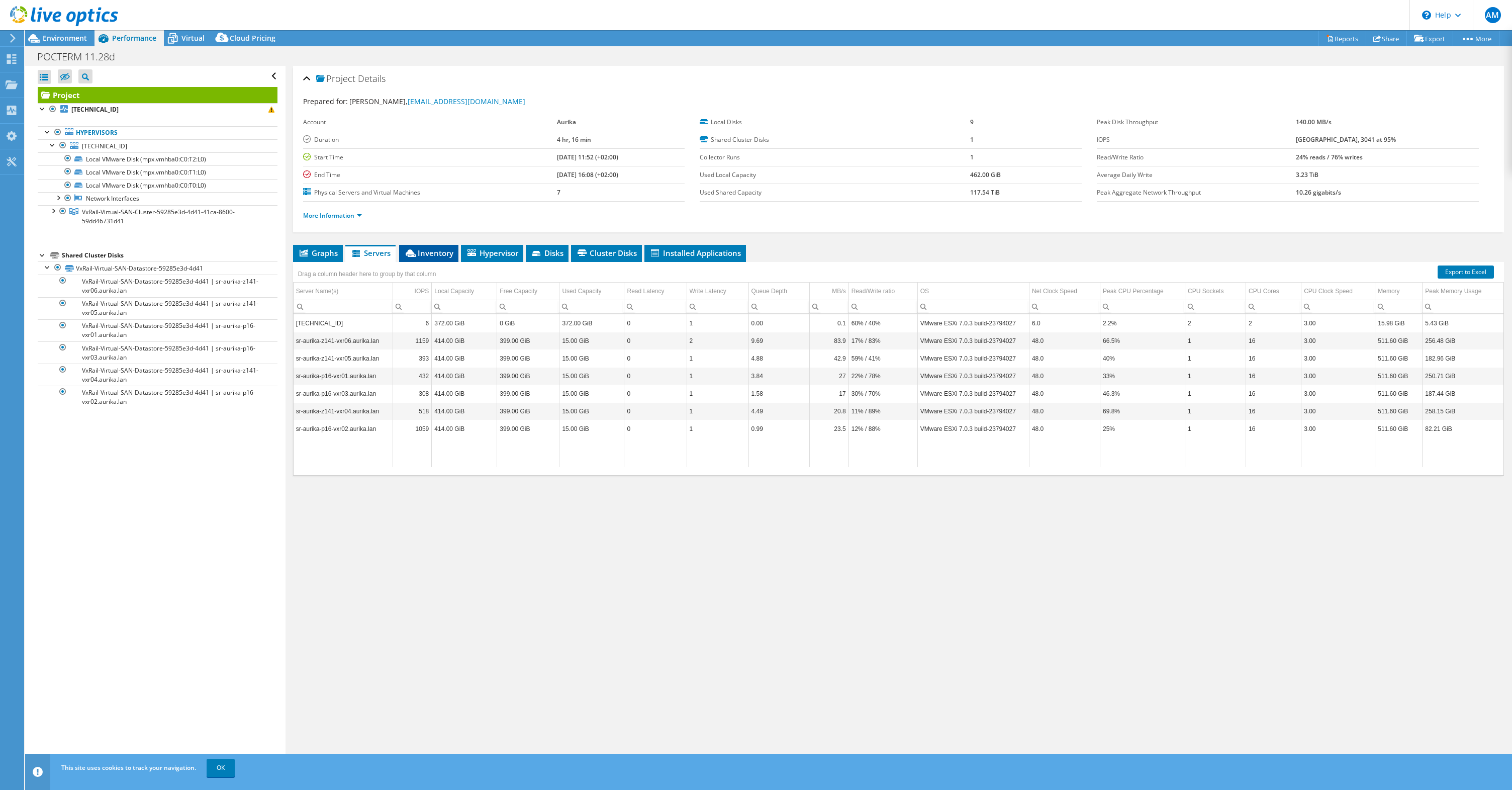
click at [428, 249] on span "Inventory" at bounding box center [428, 252] width 49 height 10
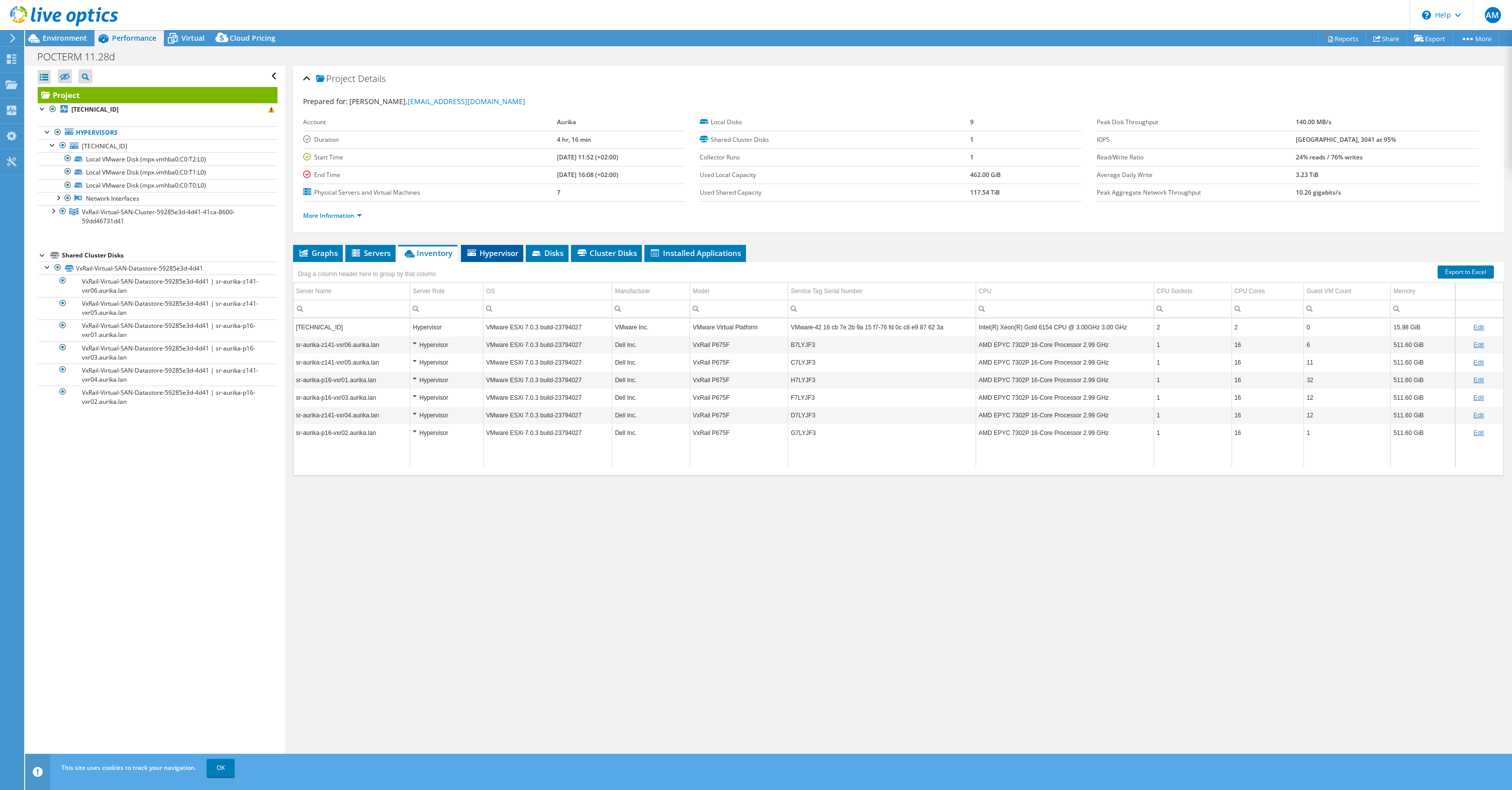
click at [491, 251] on span "Hypervisor" at bounding box center [492, 252] width 52 height 10
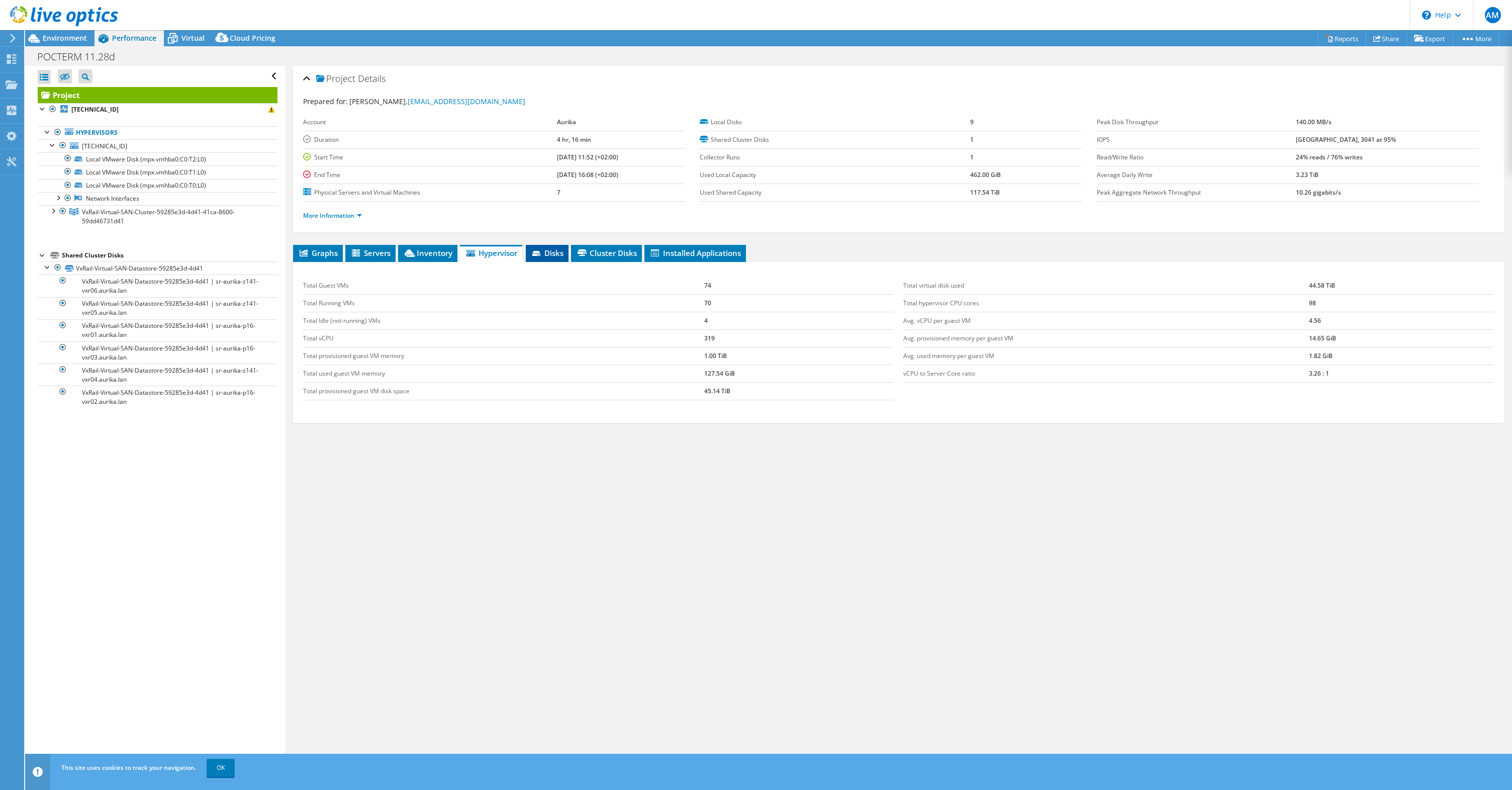
click at [555, 253] on span "Disks" at bounding box center [547, 252] width 33 height 10
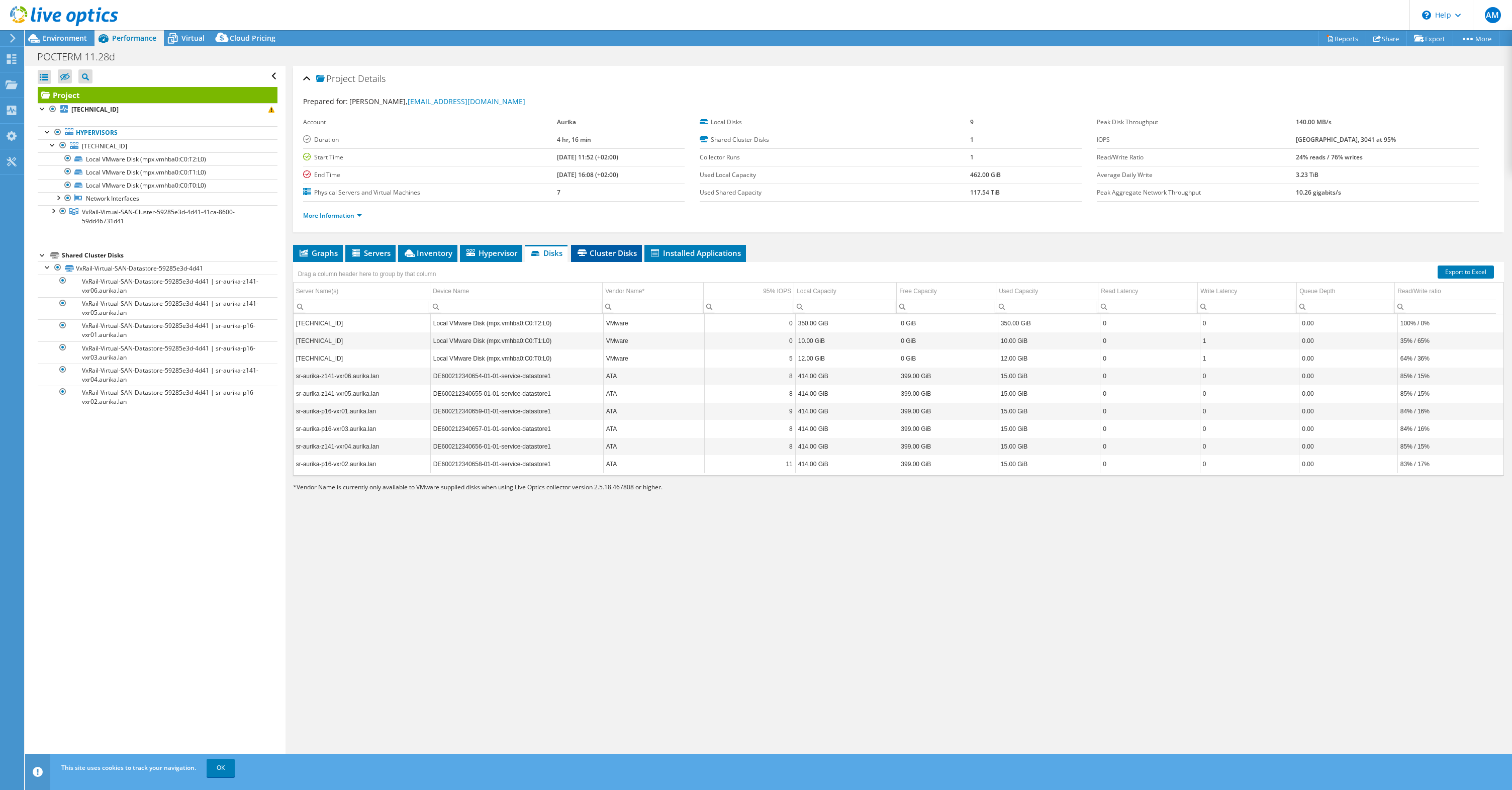
click at [596, 253] on span "Cluster Disks" at bounding box center [606, 252] width 61 height 10
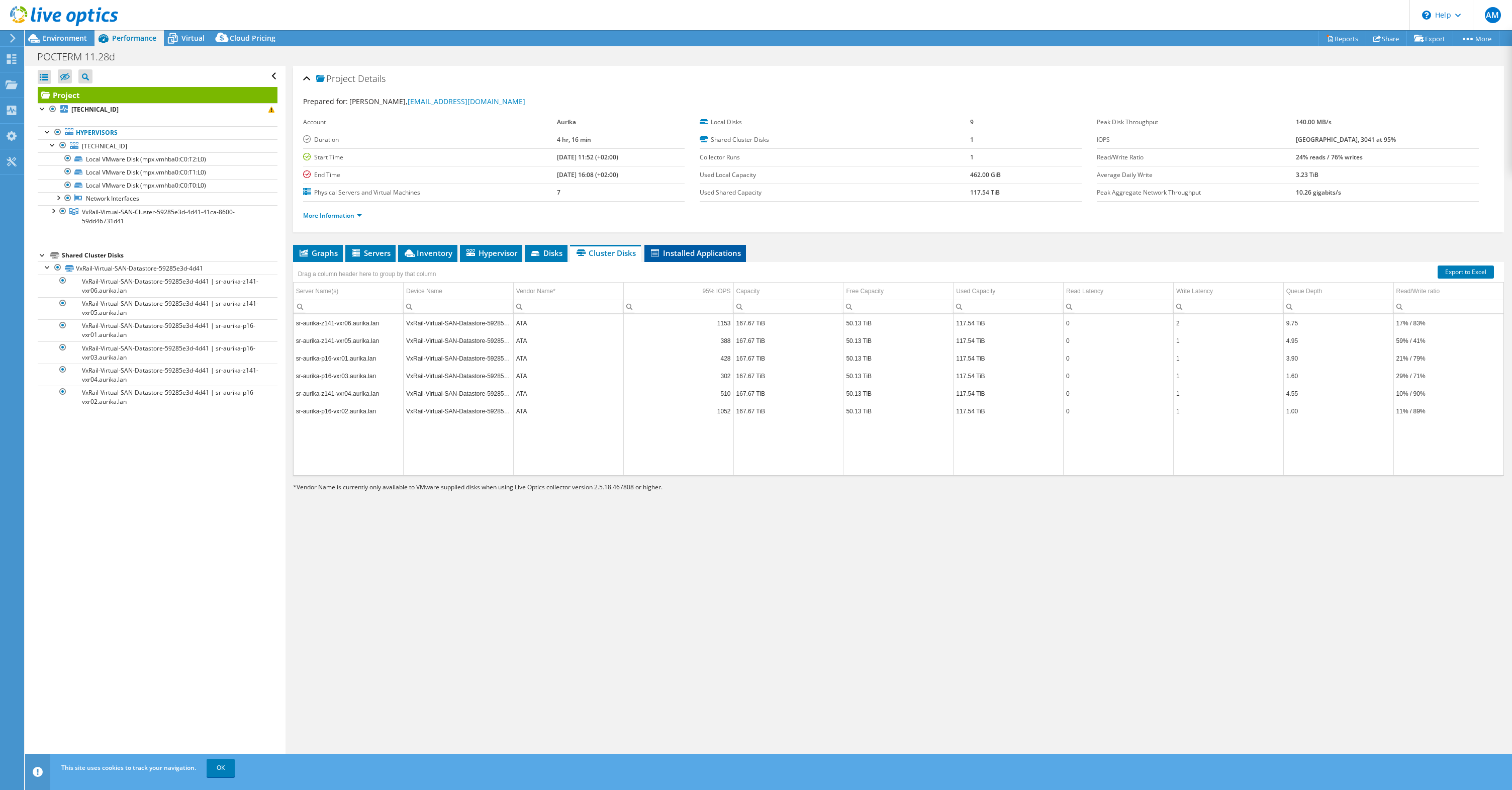
click at [698, 253] on span "Installed Applications" at bounding box center [695, 252] width 92 height 10
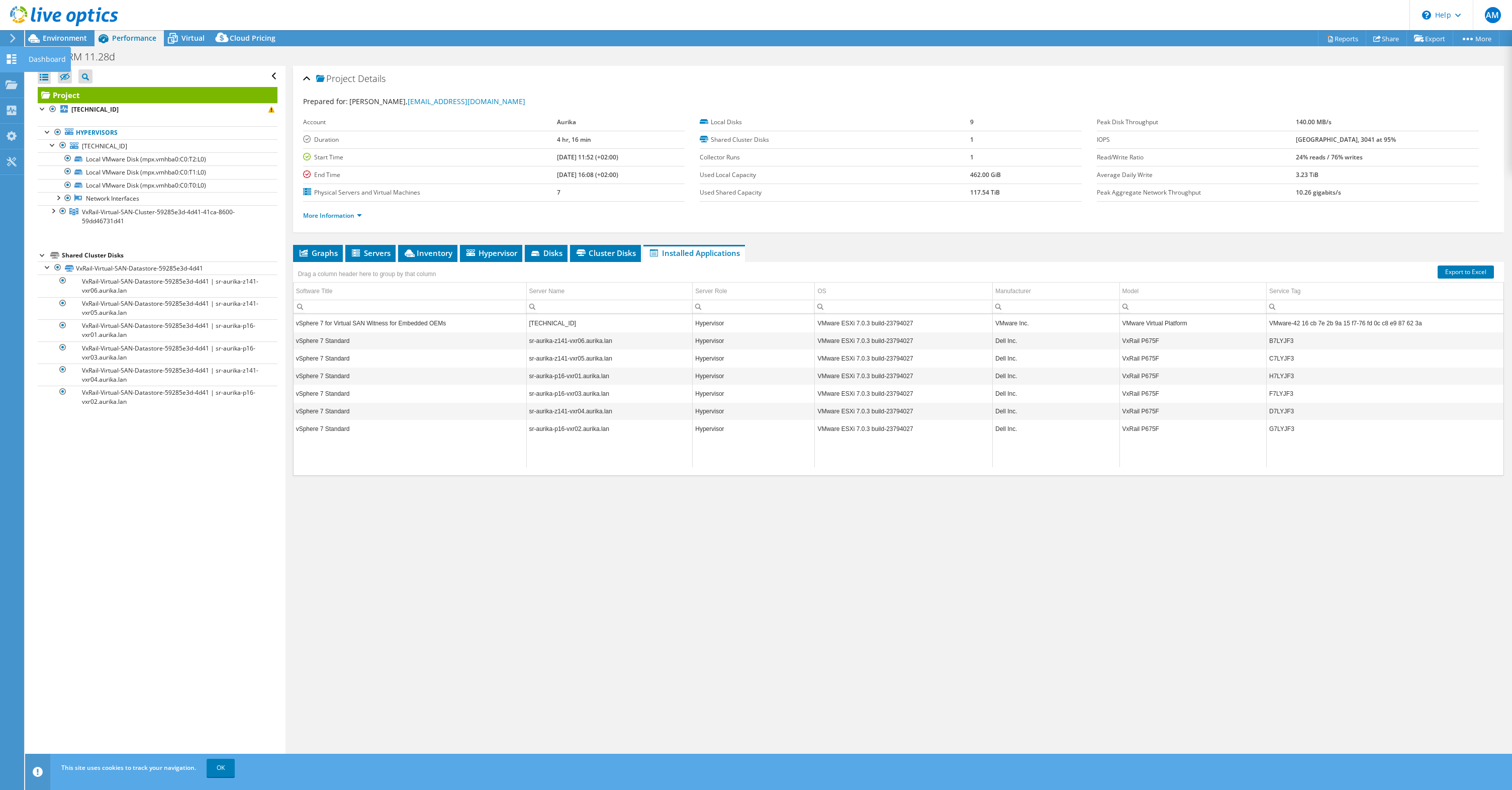
click at [15, 62] on icon at bounding box center [12, 59] width 12 height 10
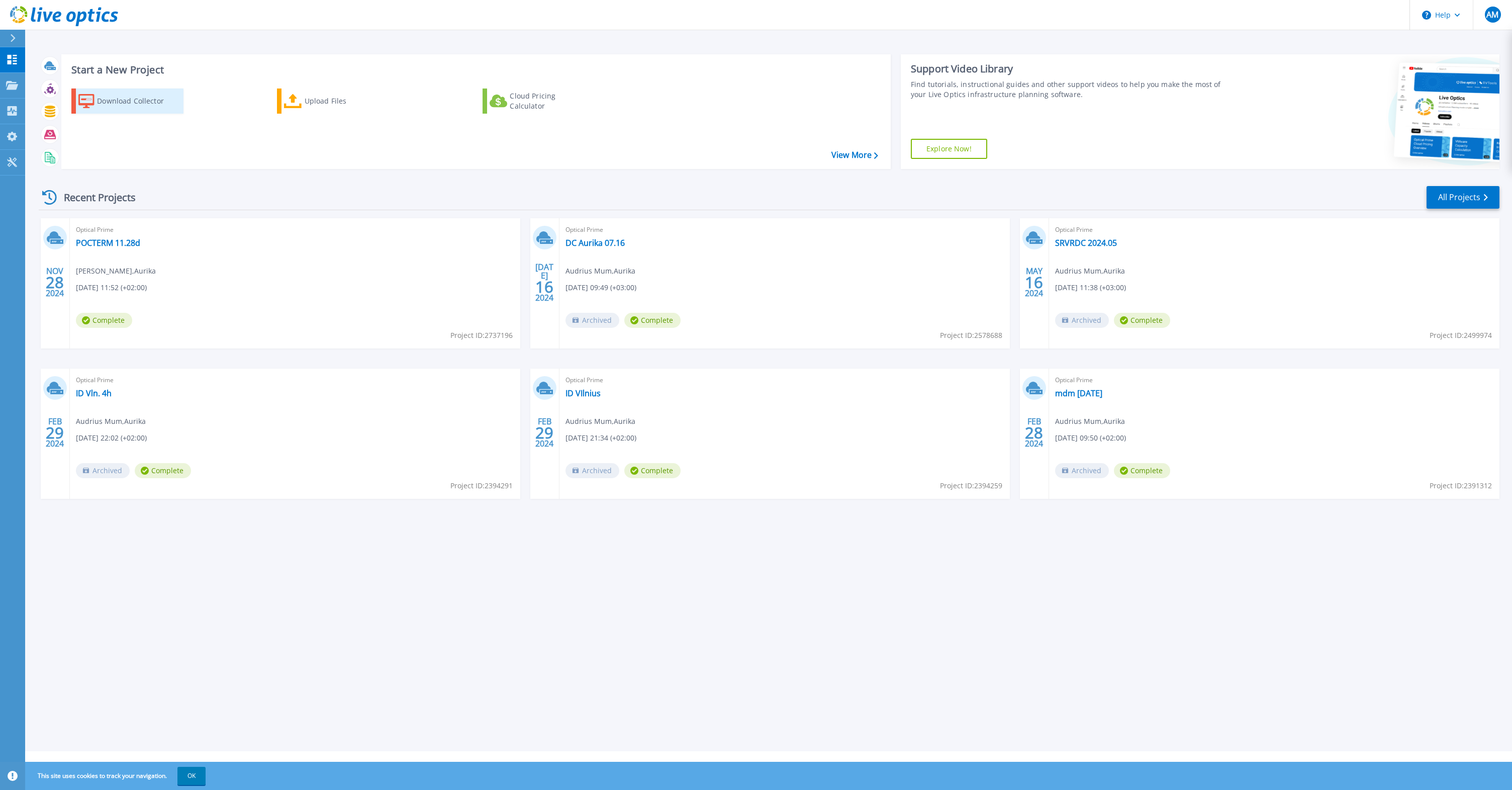
click at [145, 101] on div "Download Collector" at bounding box center [136, 101] width 80 height 20
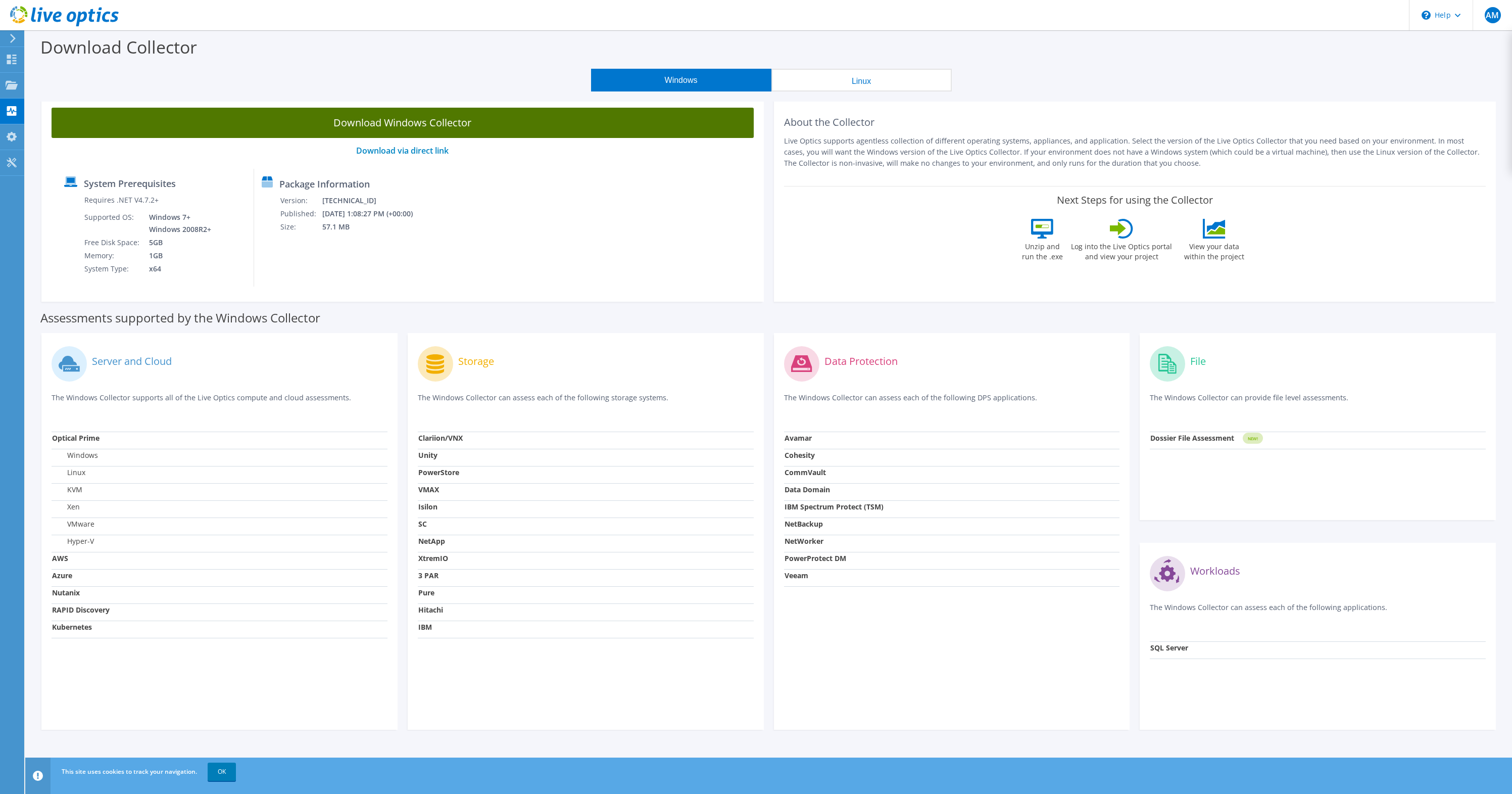
click at [379, 123] on link "Download Windows Collector" at bounding box center [402, 122] width 702 height 30
